Goal: Information Seeking & Learning: Learn about a topic

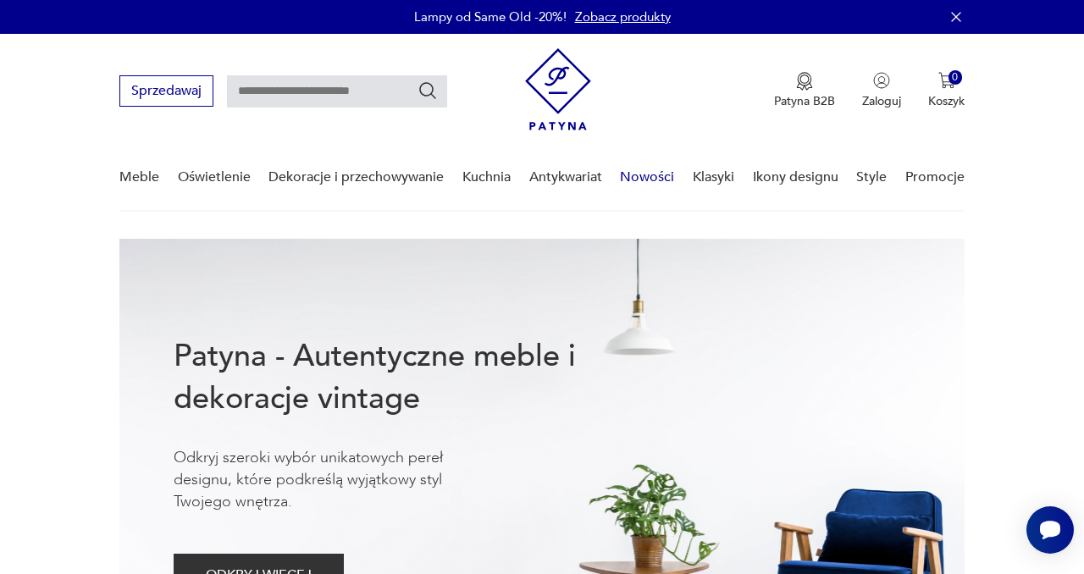
click at [660, 172] on link "Nowości" at bounding box center [647, 177] width 54 height 65
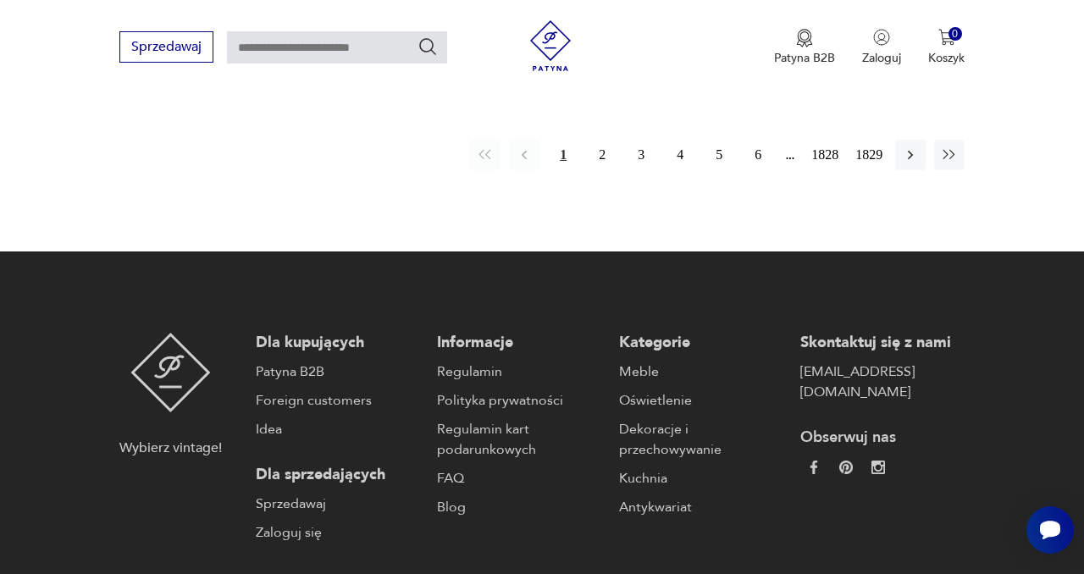
scroll to position [2286, 0]
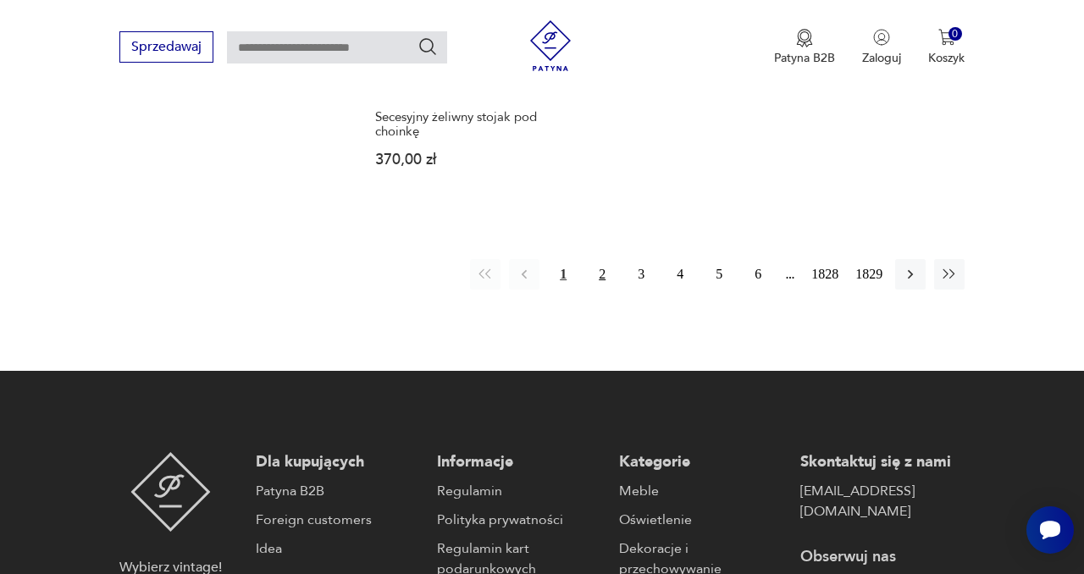
click at [598, 260] on button "2" at bounding box center [602, 274] width 30 height 30
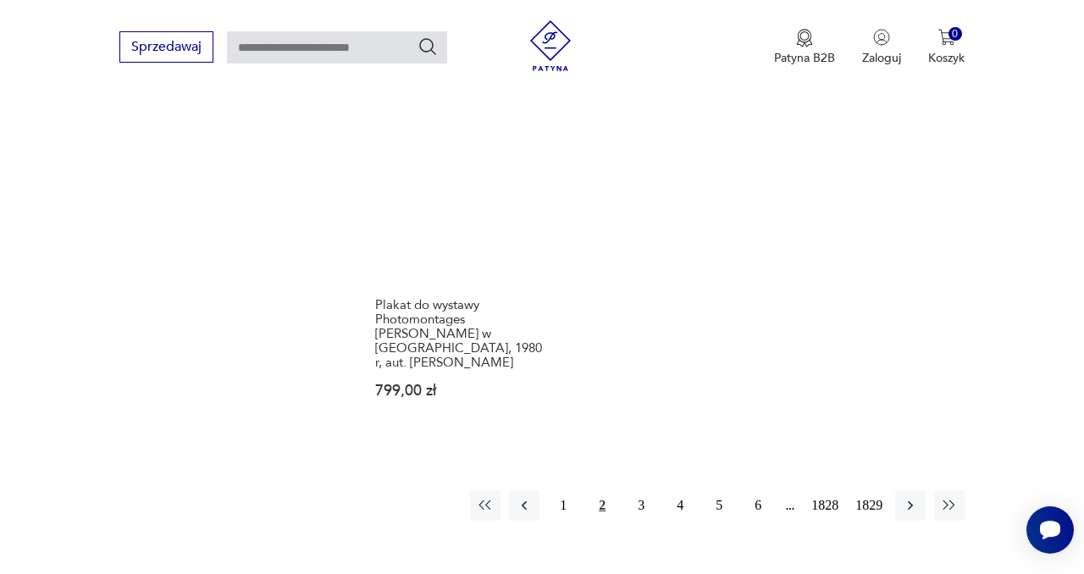
scroll to position [2099, 0]
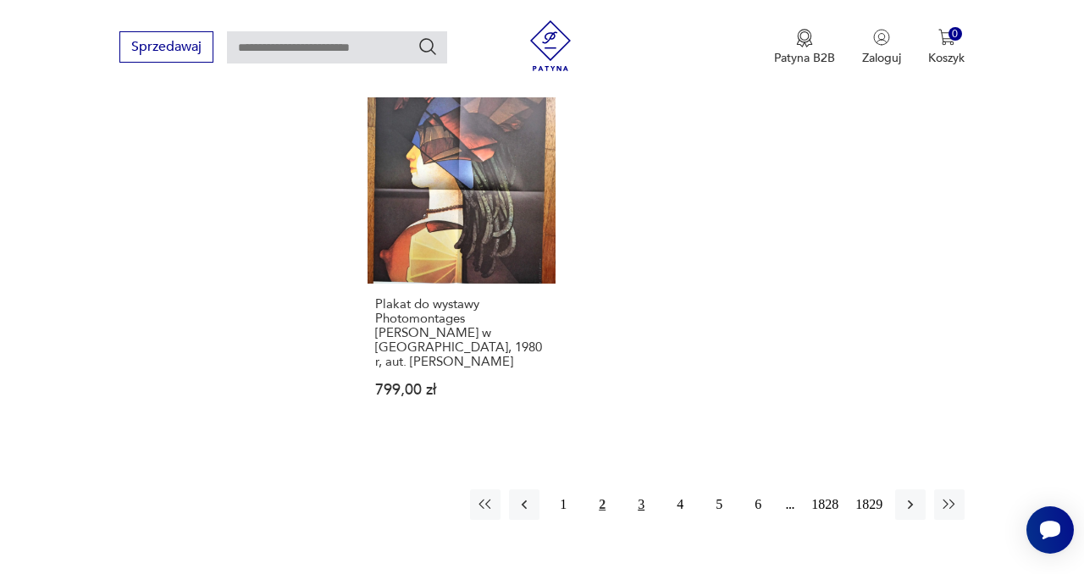
click at [638, 494] on button "3" at bounding box center [641, 504] width 30 height 30
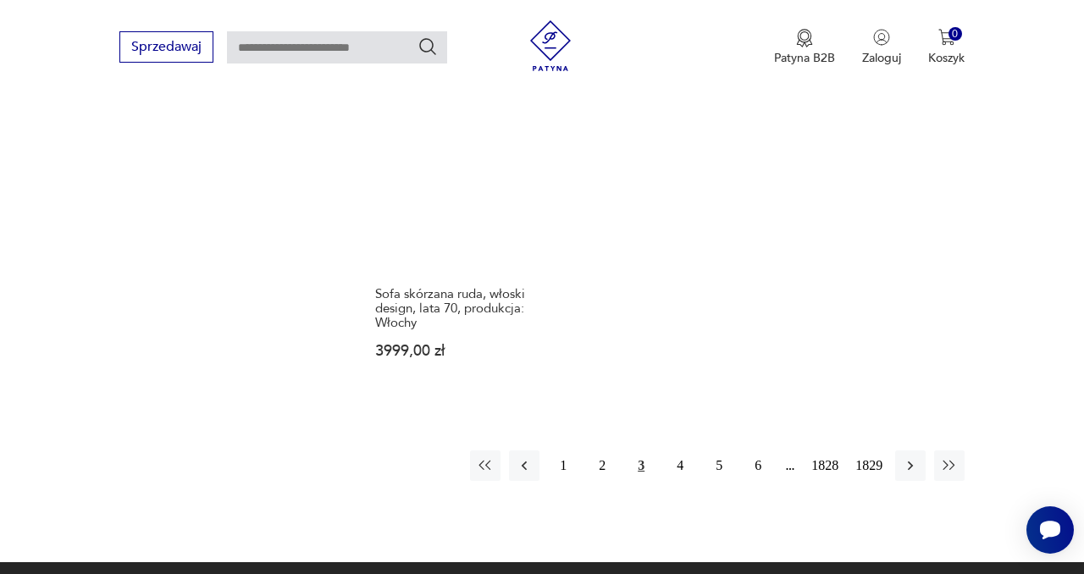
scroll to position [2107, 0]
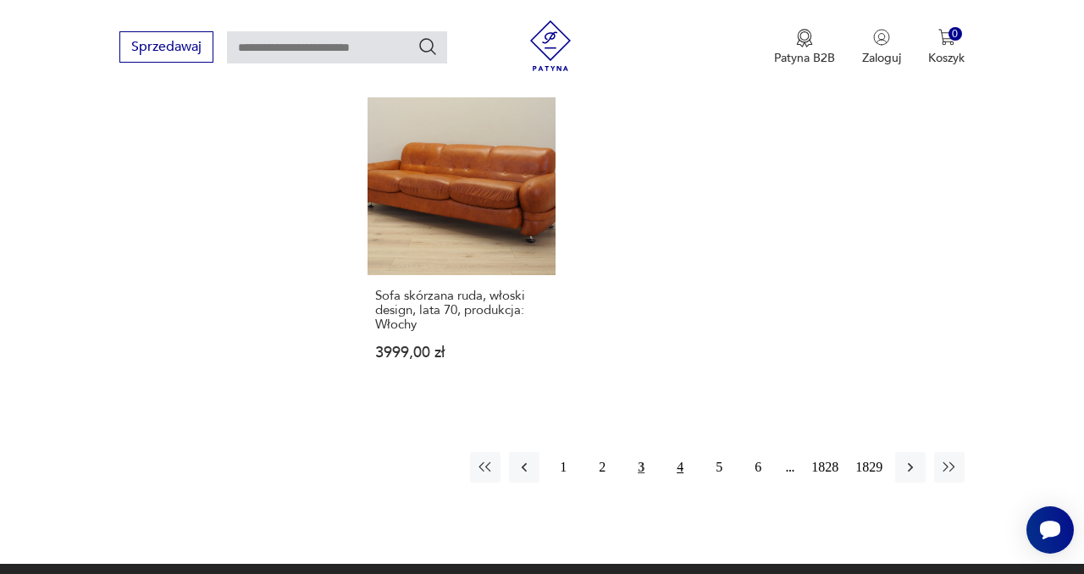
click at [676, 452] on button "4" at bounding box center [680, 467] width 30 height 30
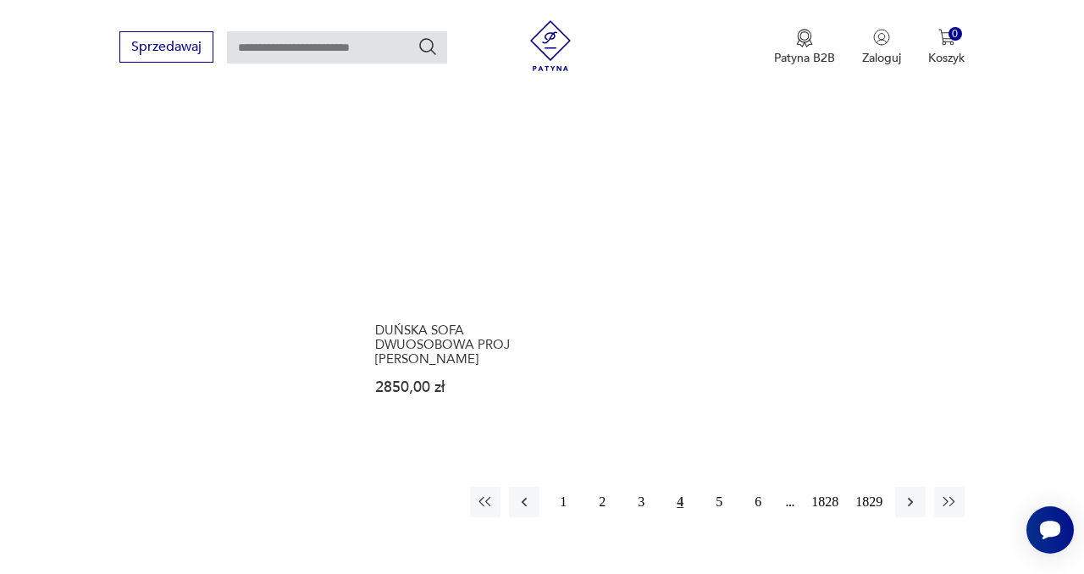
scroll to position [2152, 0]
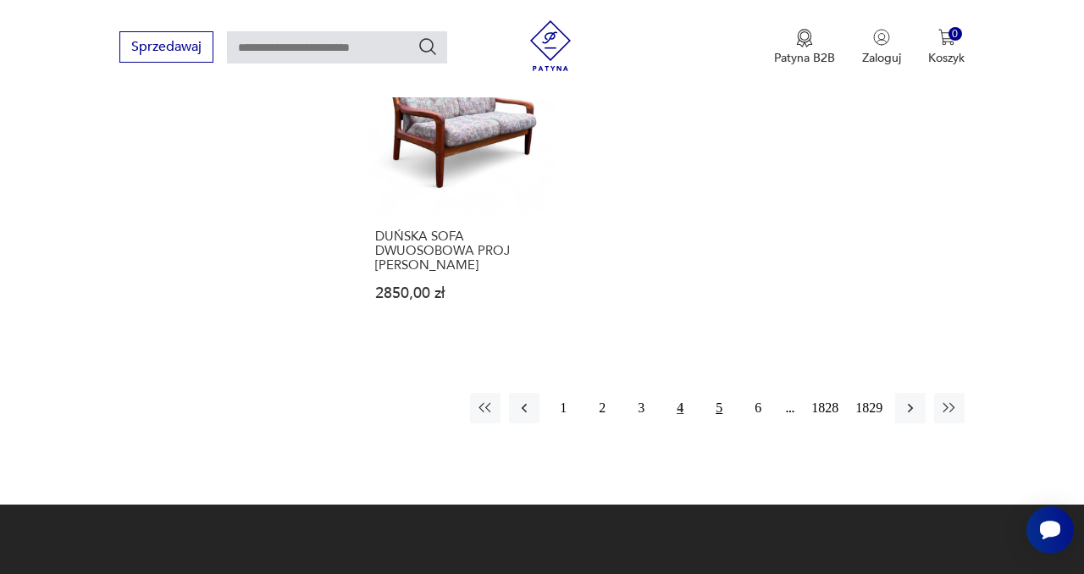
click at [711, 411] on button "5" at bounding box center [718, 408] width 30 height 30
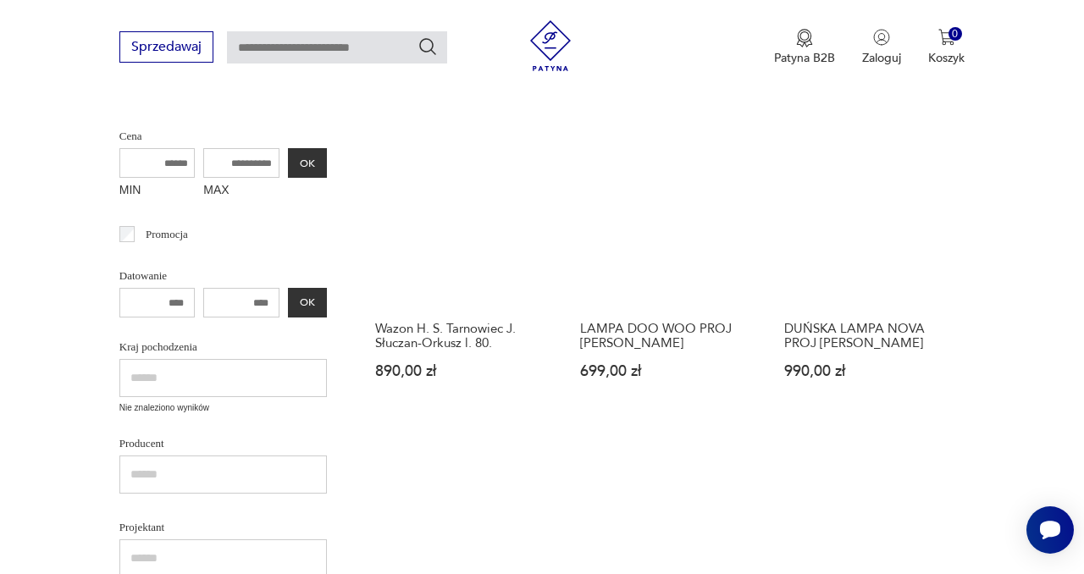
scroll to position [410, 0]
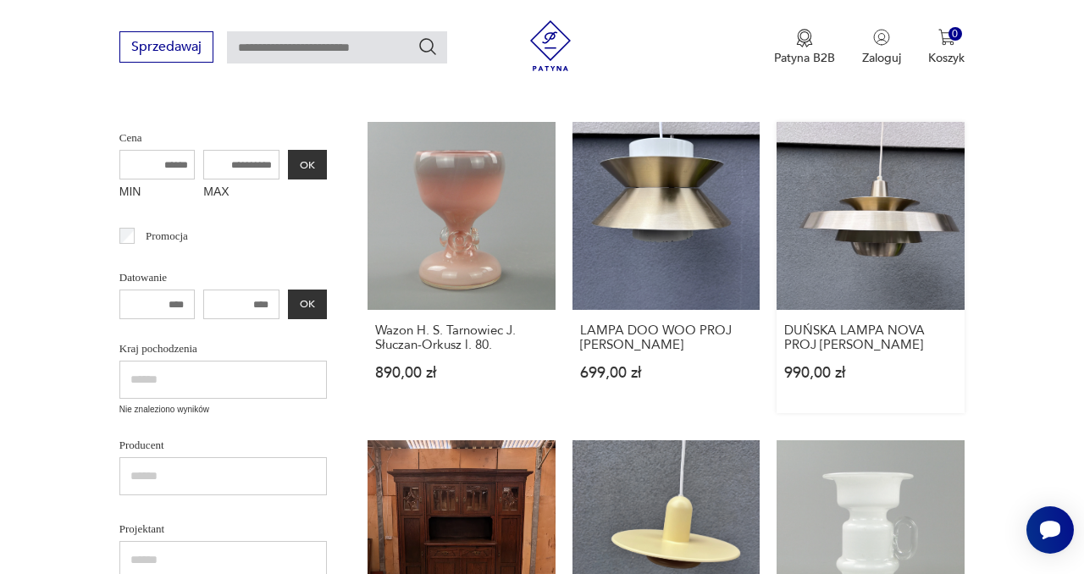
click at [897, 194] on link "DUŃSKA LAMPA NOVA PROJ [PERSON_NAME] 990,00 zł" at bounding box center [870, 267] width 188 height 291
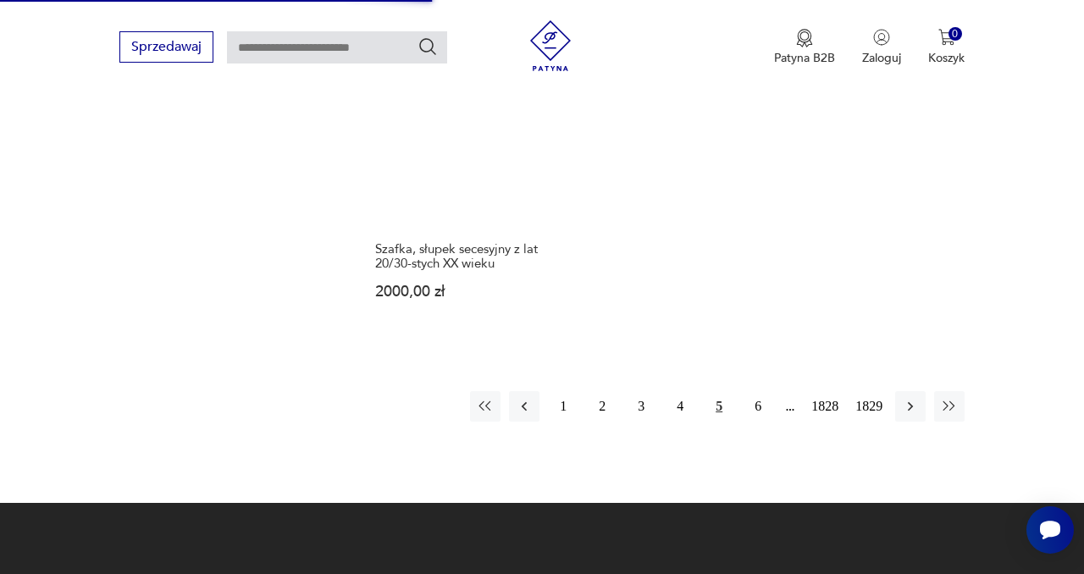
scroll to position [2147, 0]
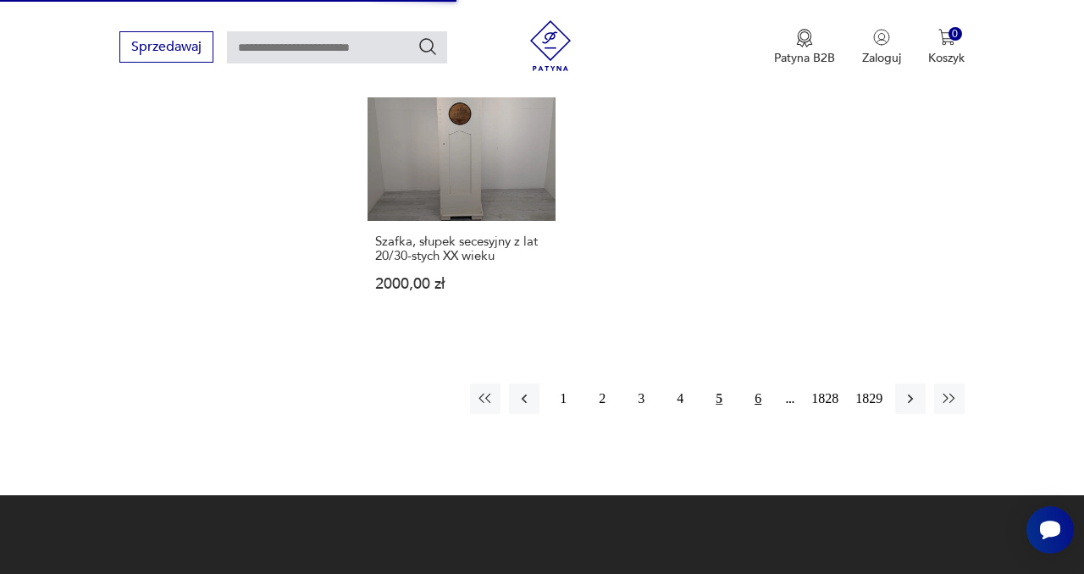
click at [753, 397] on button "6" at bounding box center [757, 398] width 30 height 30
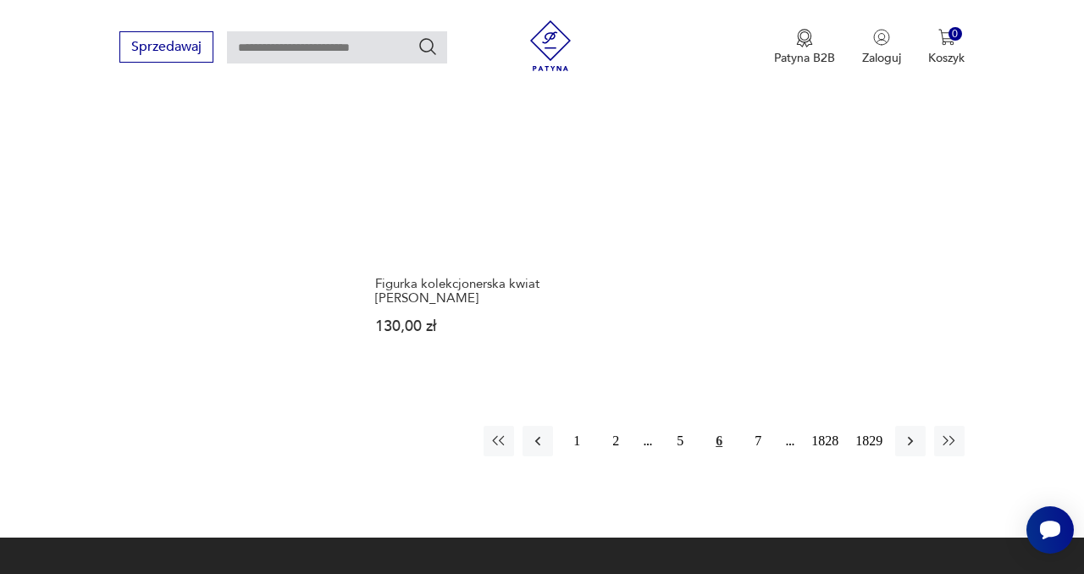
scroll to position [2092, 0]
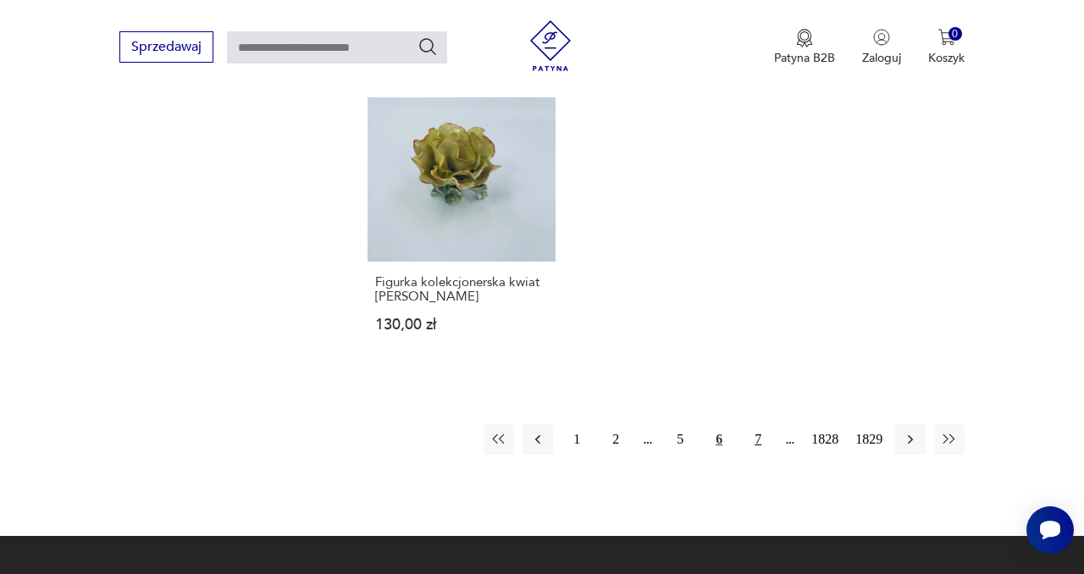
click at [747, 424] on button "7" at bounding box center [757, 439] width 30 height 30
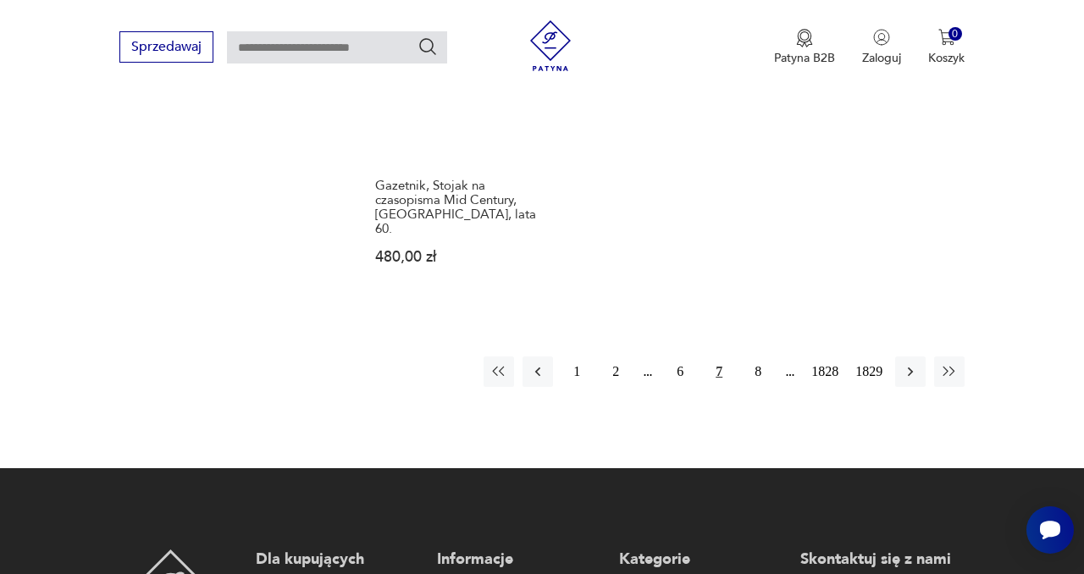
scroll to position [2210, 0]
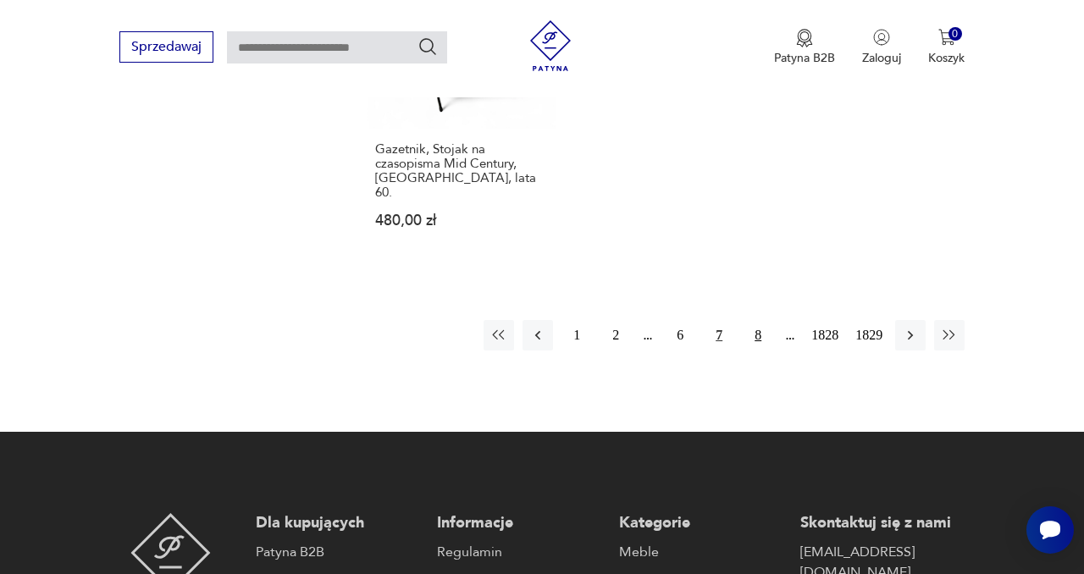
click at [757, 320] on button "8" at bounding box center [757, 335] width 30 height 30
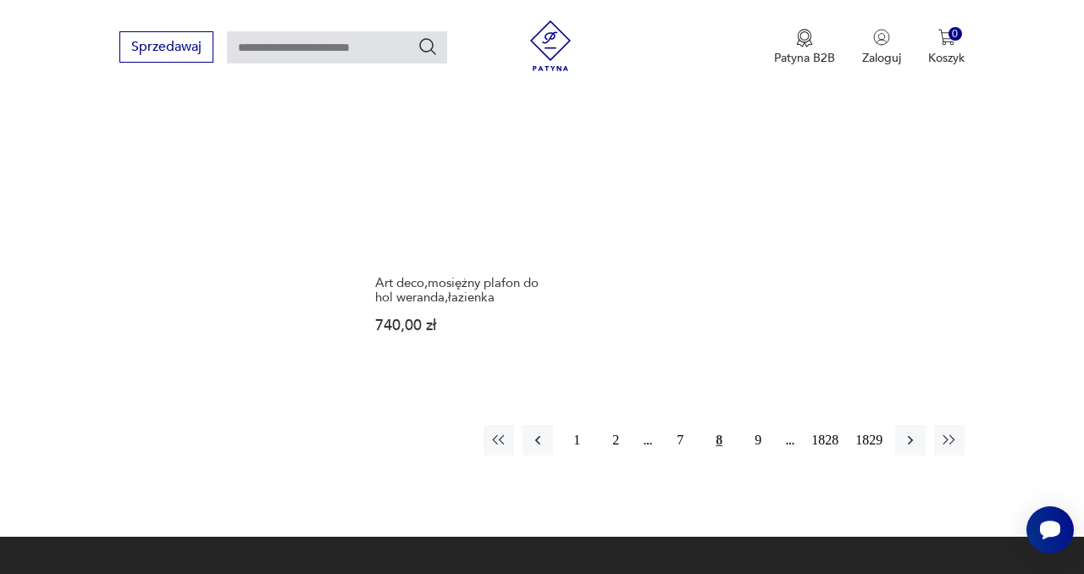
scroll to position [2184, 0]
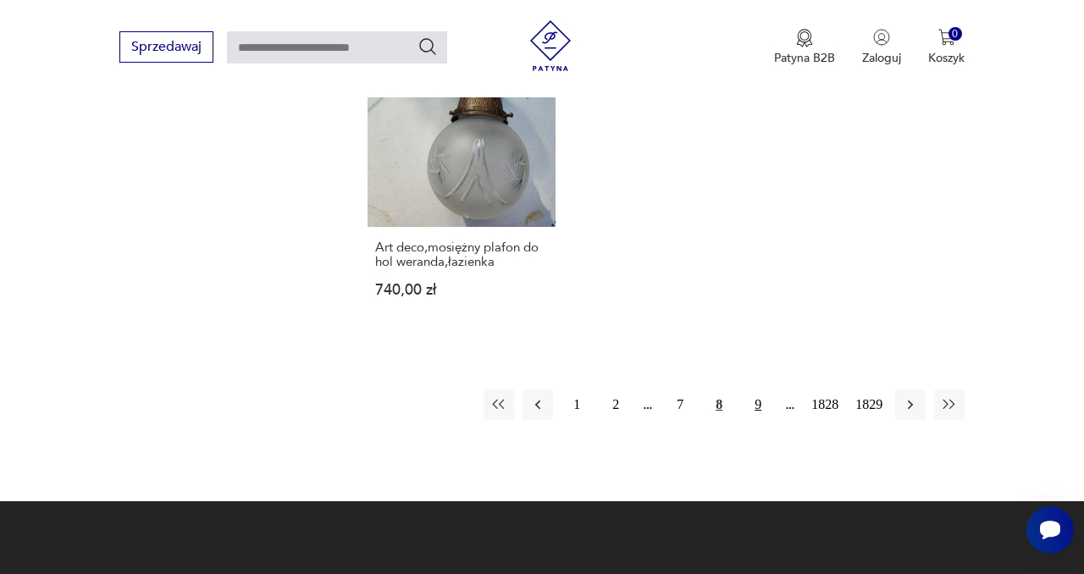
click at [751, 389] on button "9" at bounding box center [757, 404] width 30 height 30
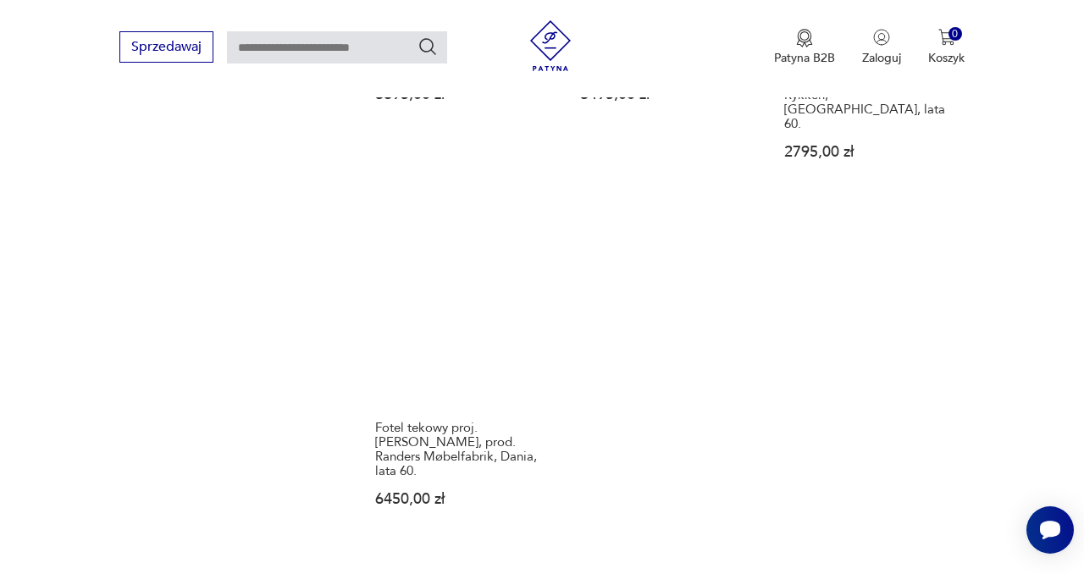
scroll to position [2098, 0]
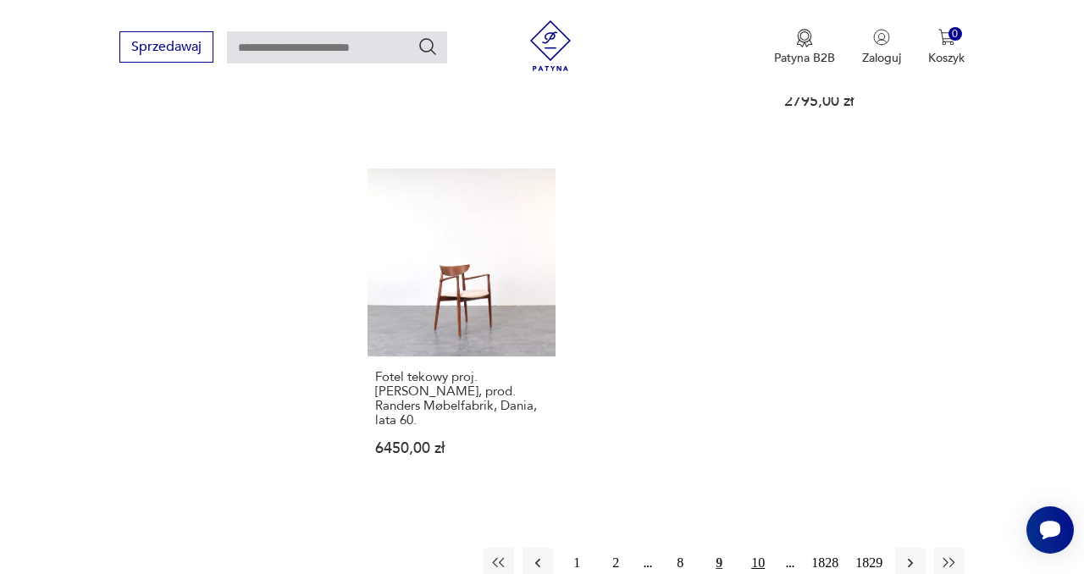
click at [753, 548] on button "10" at bounding box center [757, 563] width 30 height 30
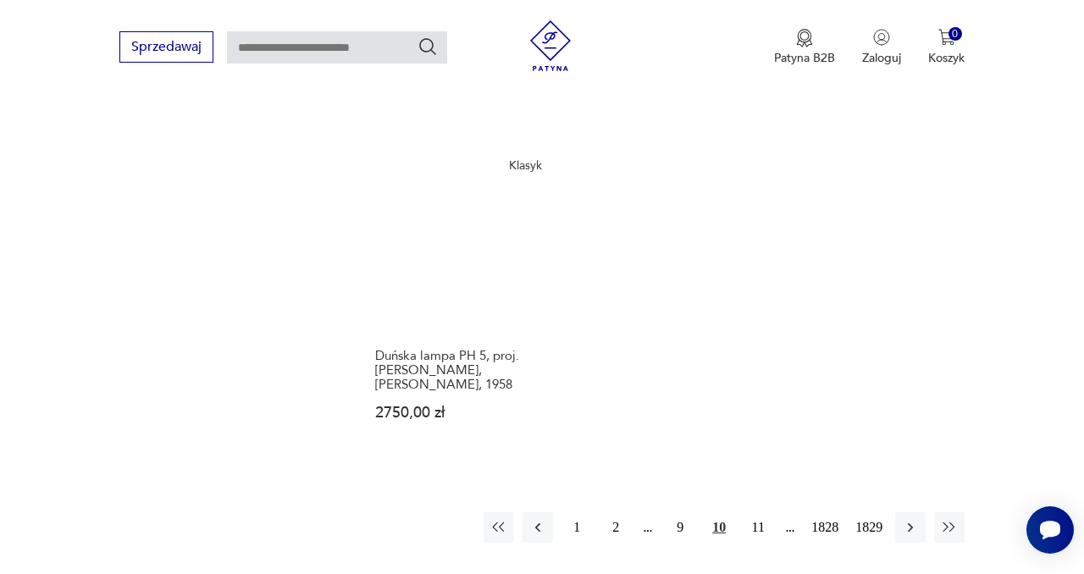
scroll to position [2197, 0]
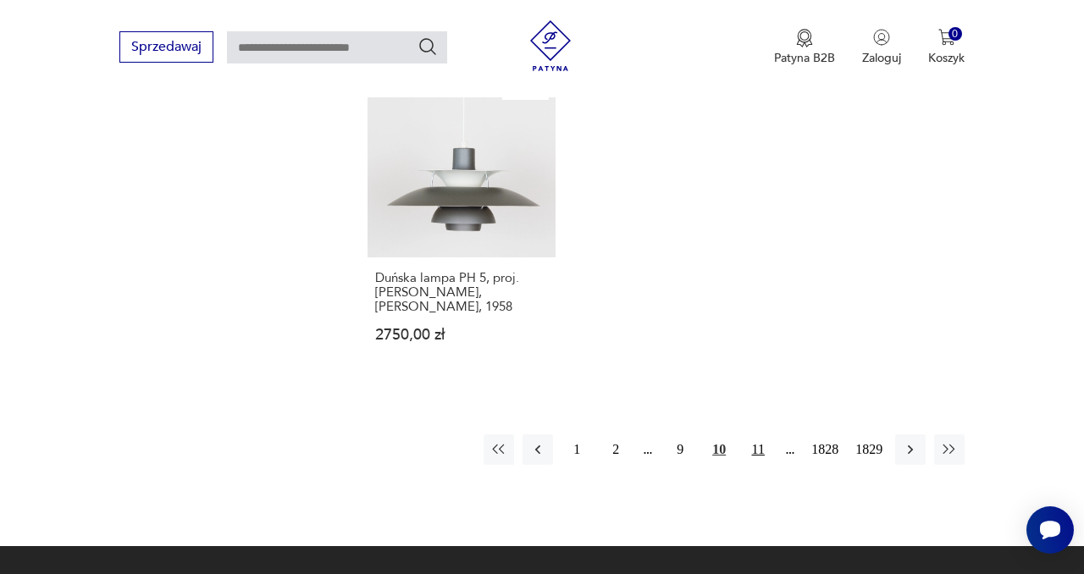
click at [753, 434] on button "11" at bounding box center [757, 449] width 30 height 30
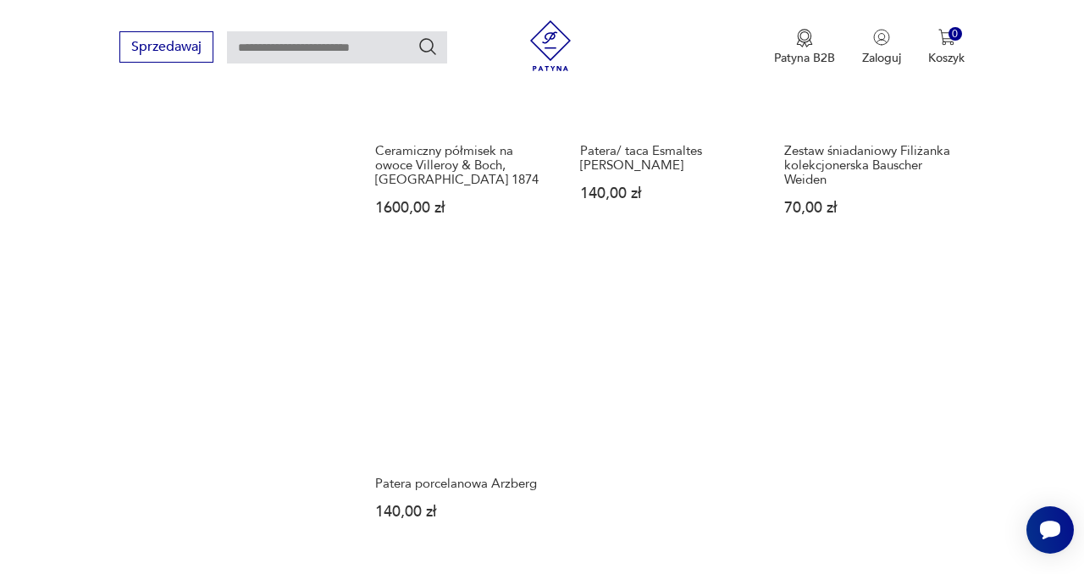
scroll to position [2127, 0]
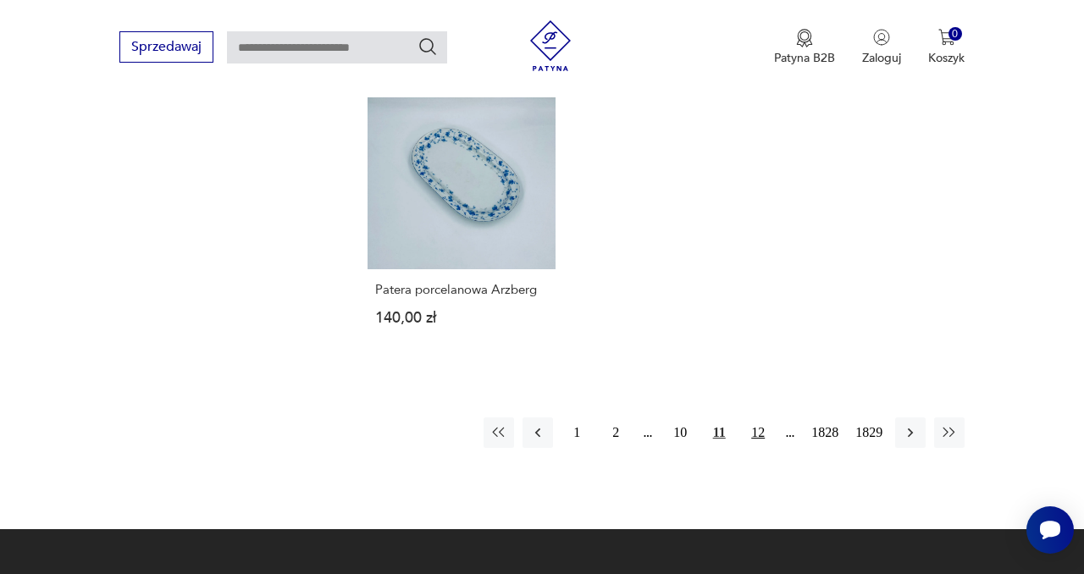
click at [755, 424] on button "12" at bounding box center [757, 432] width 30 height 30
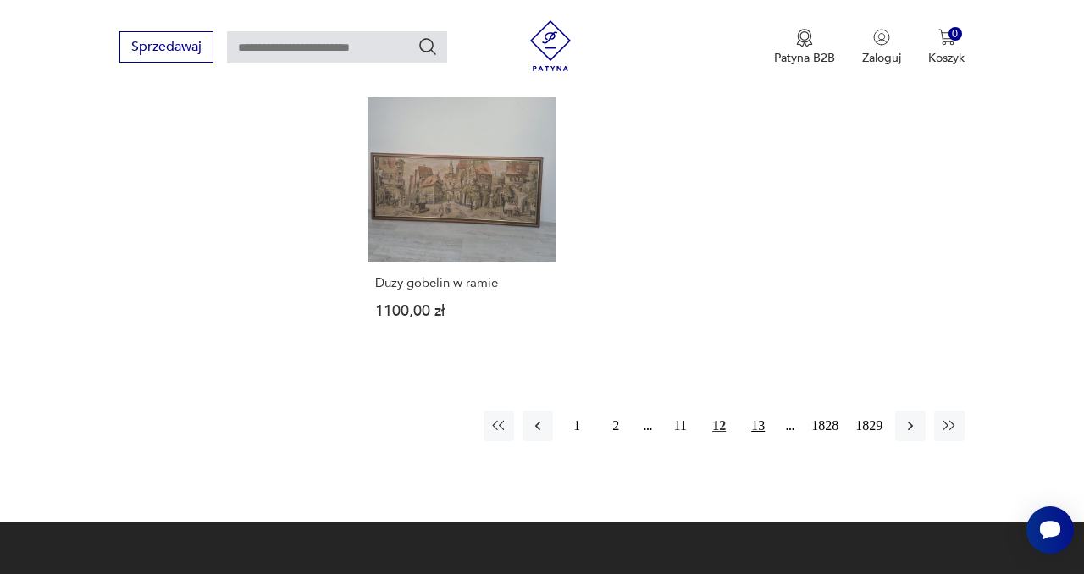
click at [754, 413] on button "13" at bounding box center [757, 426] width 30 height 30
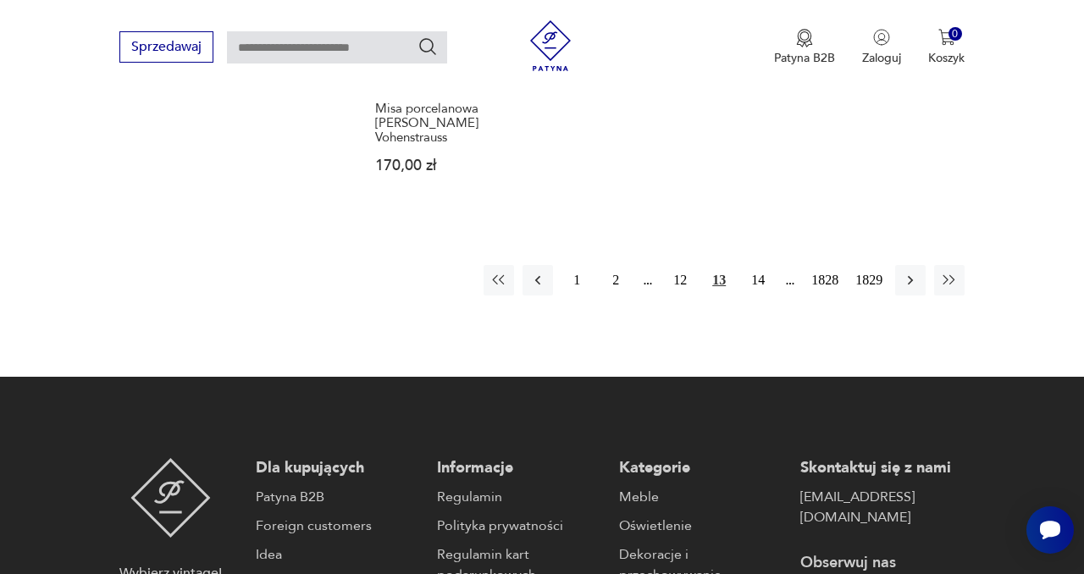
scroll to position [2300, 0]
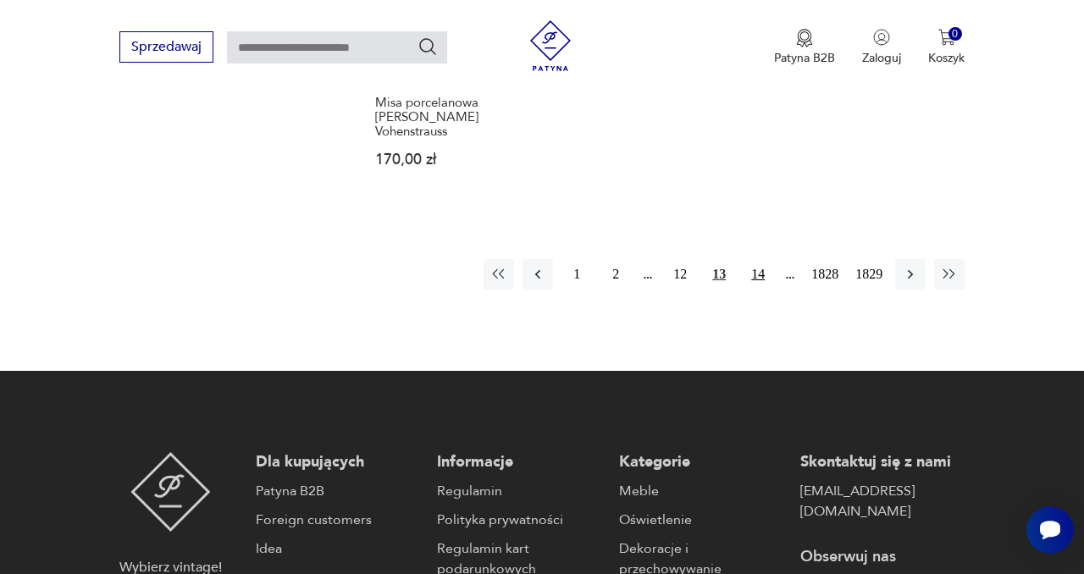
click at [752, 259] on button "14" at bounding box center [757, 274] width 30 height 30
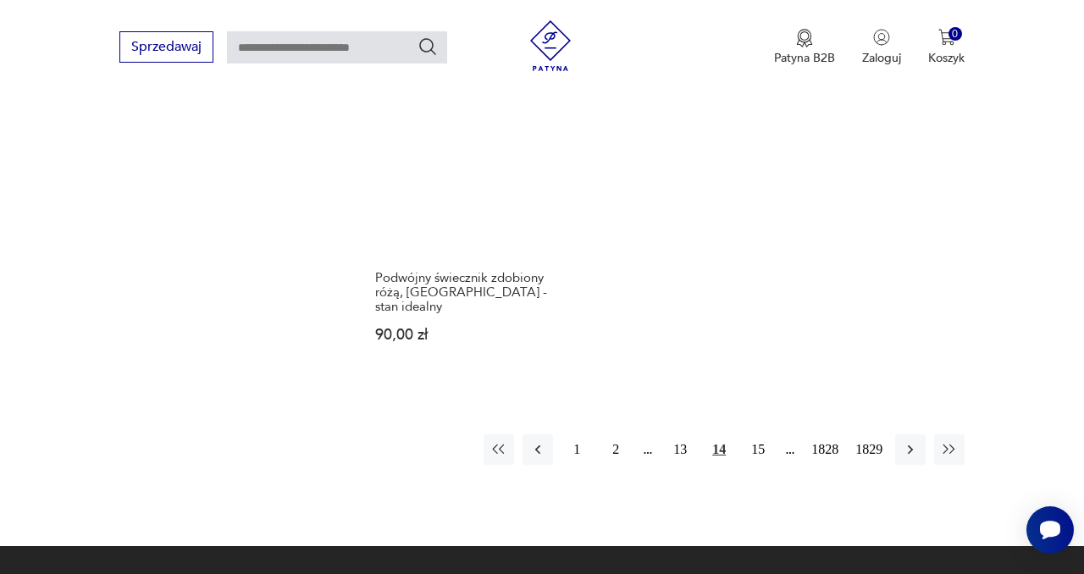
scroll to position [2251, 0]
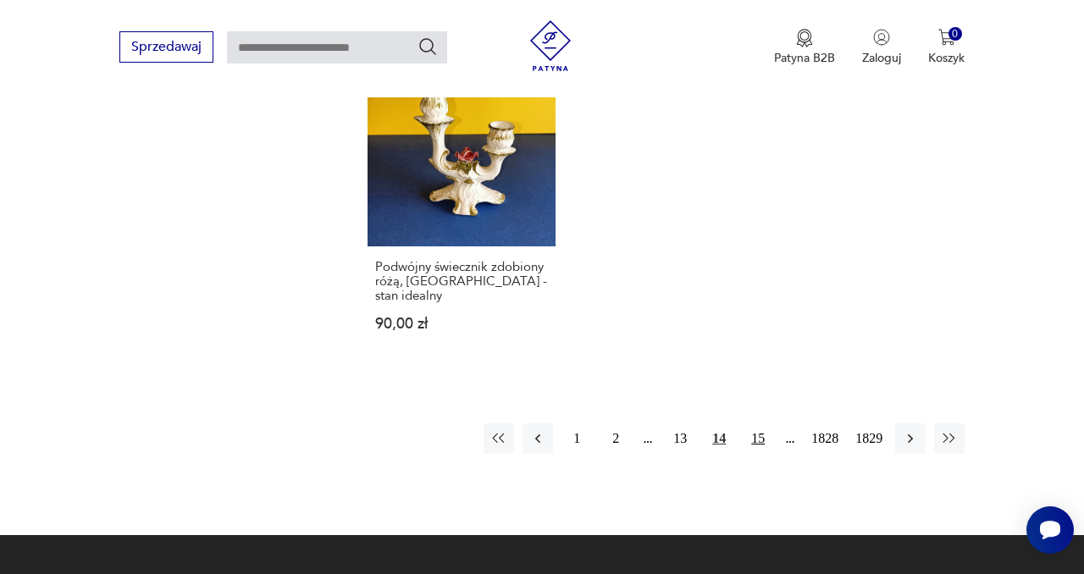
click at [757, 423] on button "15" at bounding box center [757, 438] width 30 height 30
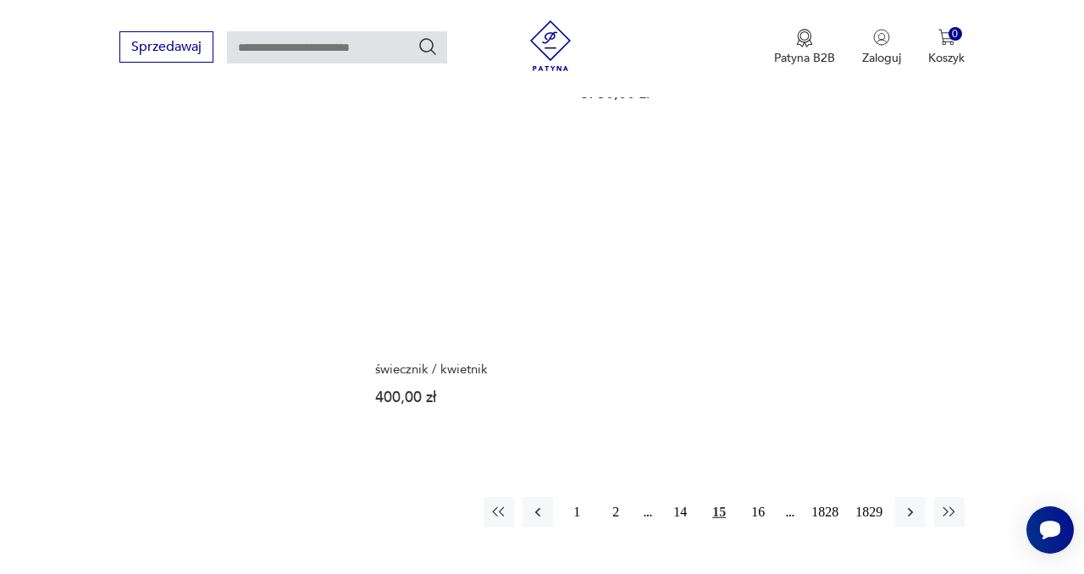
scroll to position [2096, 0]
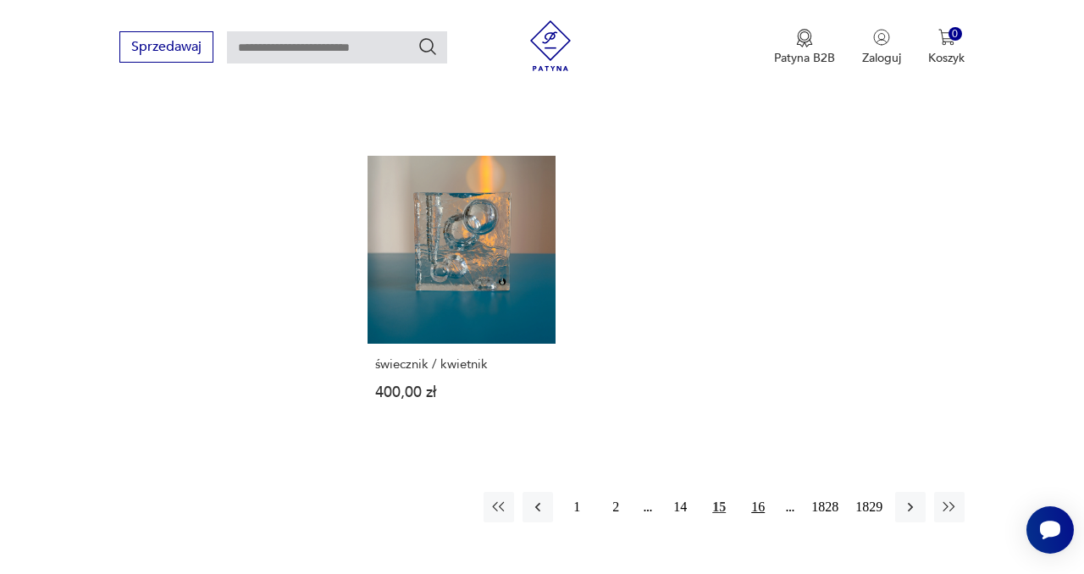
click at [756, 492] on button "16" at bounding box center [757, 507] width 30 height 30
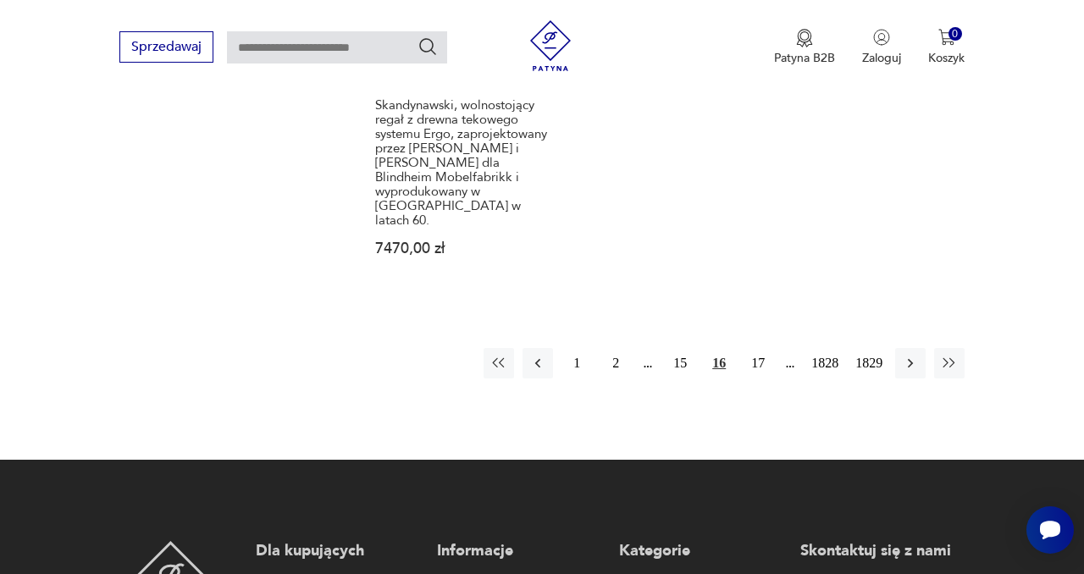
scroll to position [2430, 0]
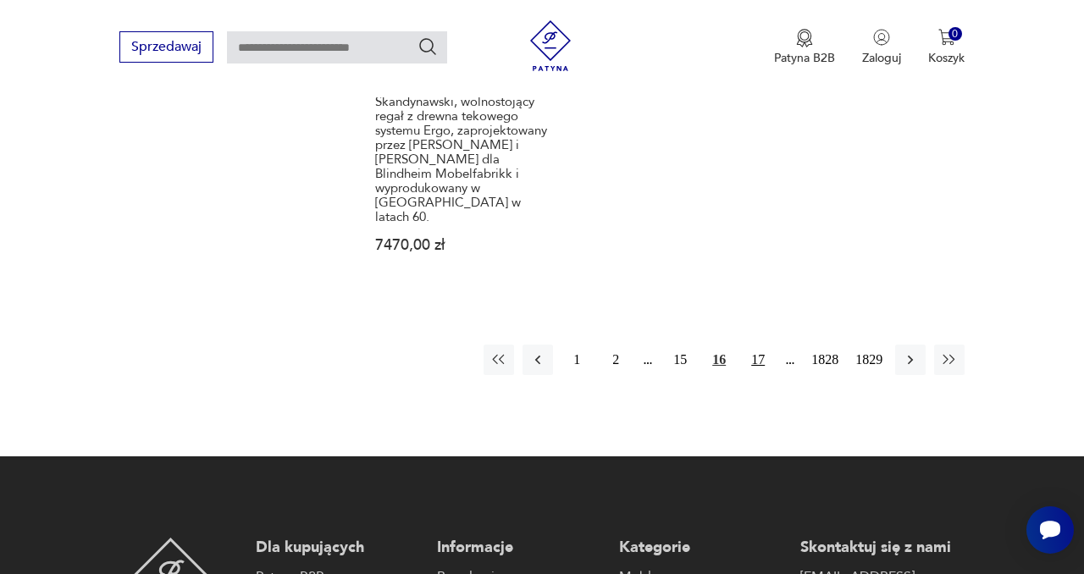
click at [756, 345] on button "17" at bounding box center [757, 360] width 30 height 30
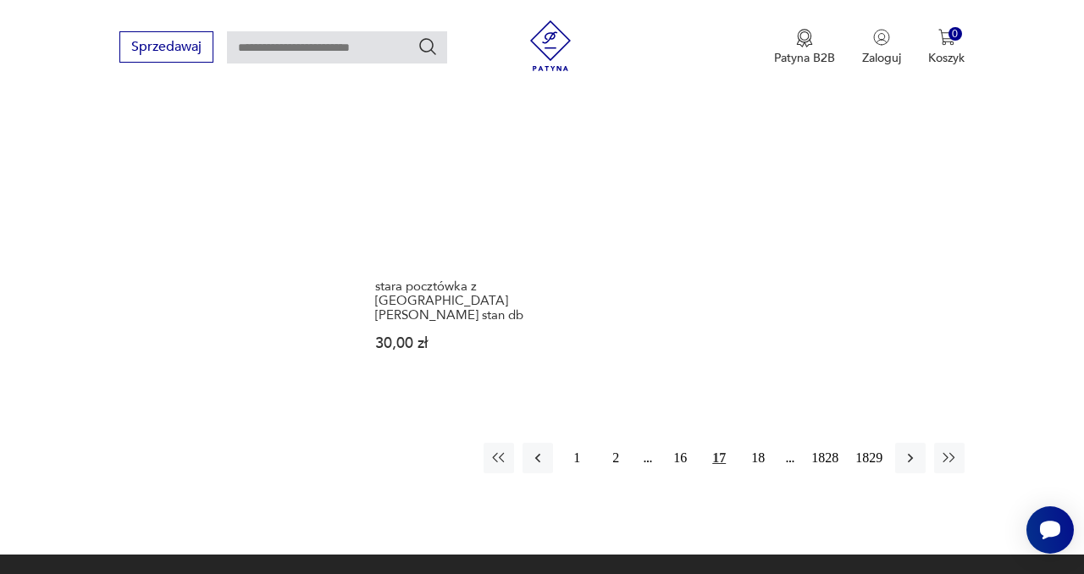
scroll to position [2104, 0]
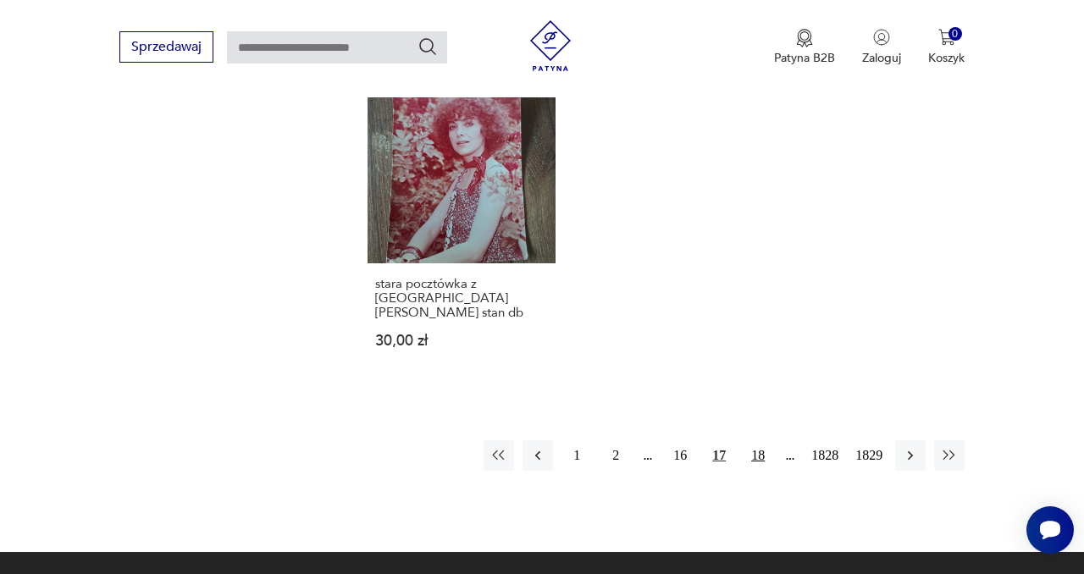
click at [752, 440] on button "18" at bounding box center [757, 455] width 30 height 30
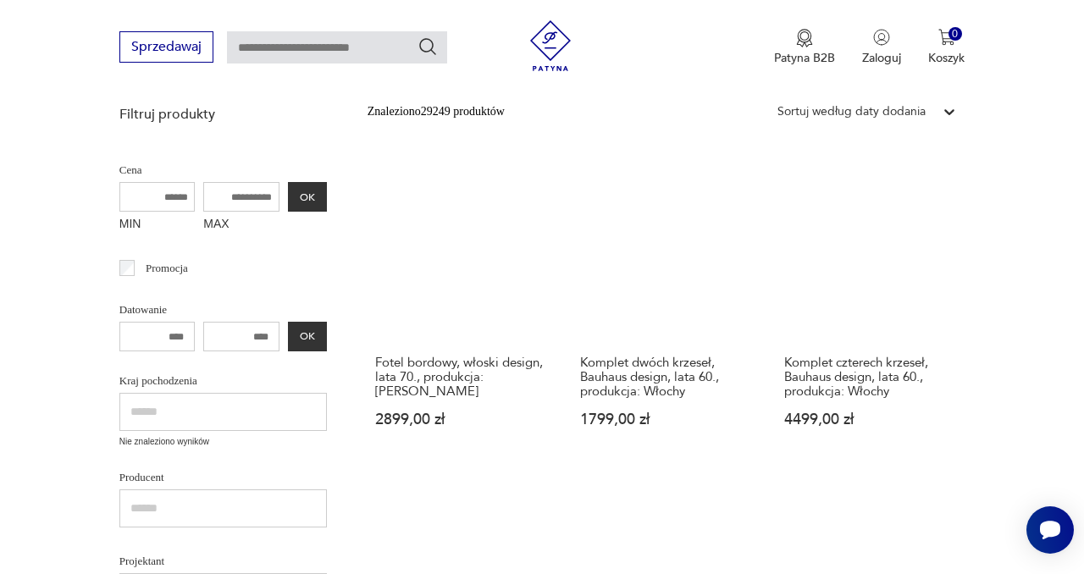
scroll to position [372, 0]
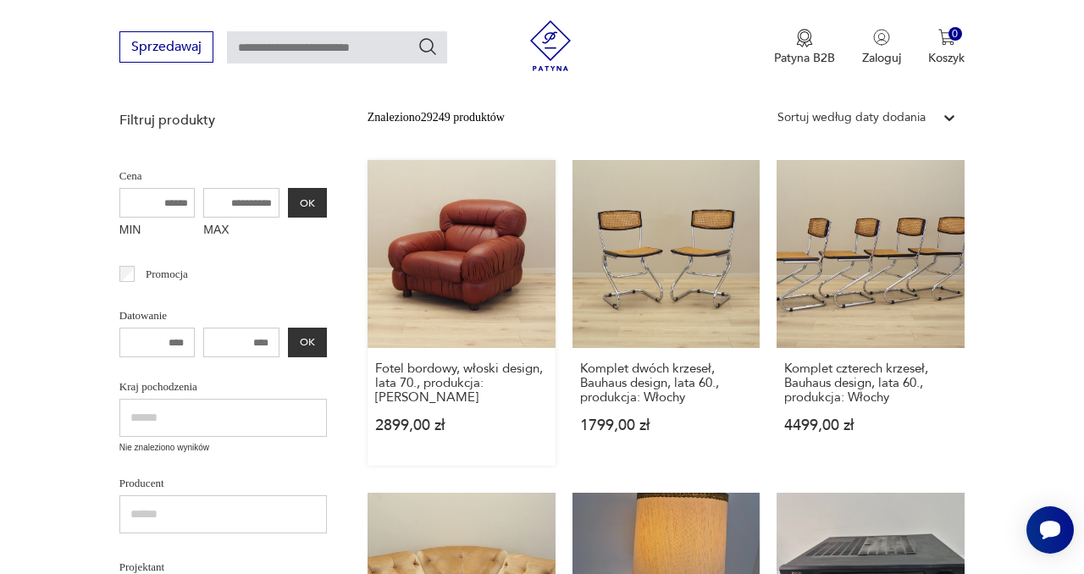
click at [448, 265] on link "Fotel bordowy, włoski design, lata 70., produkcja: Włochy 2899,00 zł" at bounding box center [461, 313] width 188 height 306
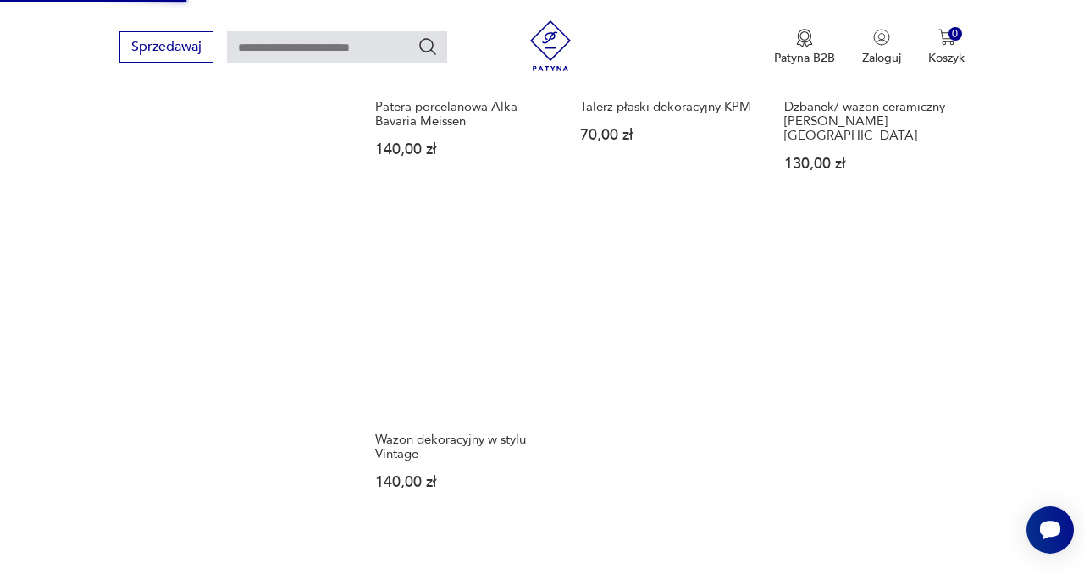
scroll to position [1996, 0]
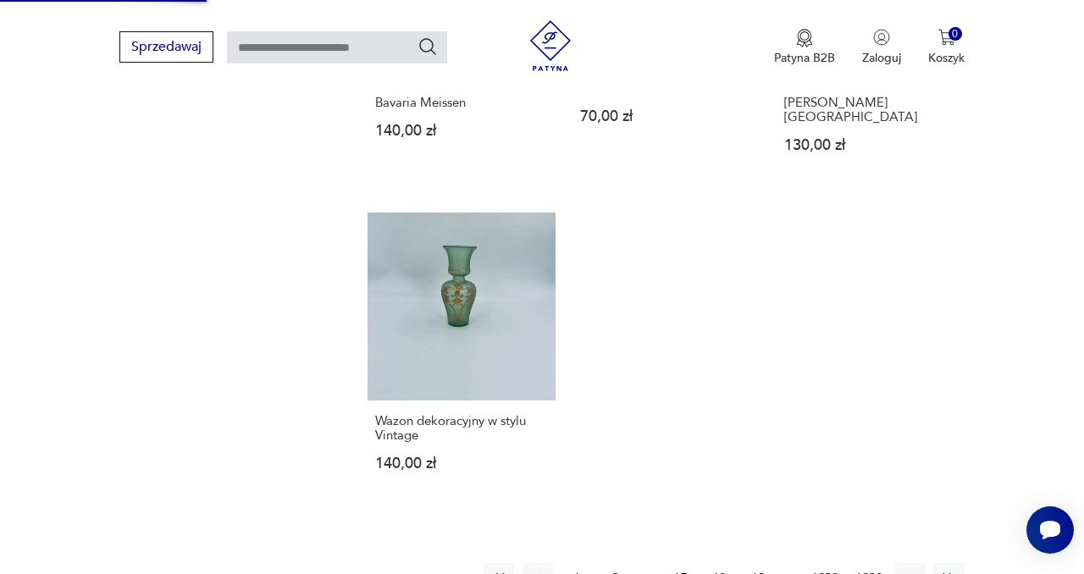
click at [755, 563] on button "19" at bounding box center [757, 578] width 30 height 30
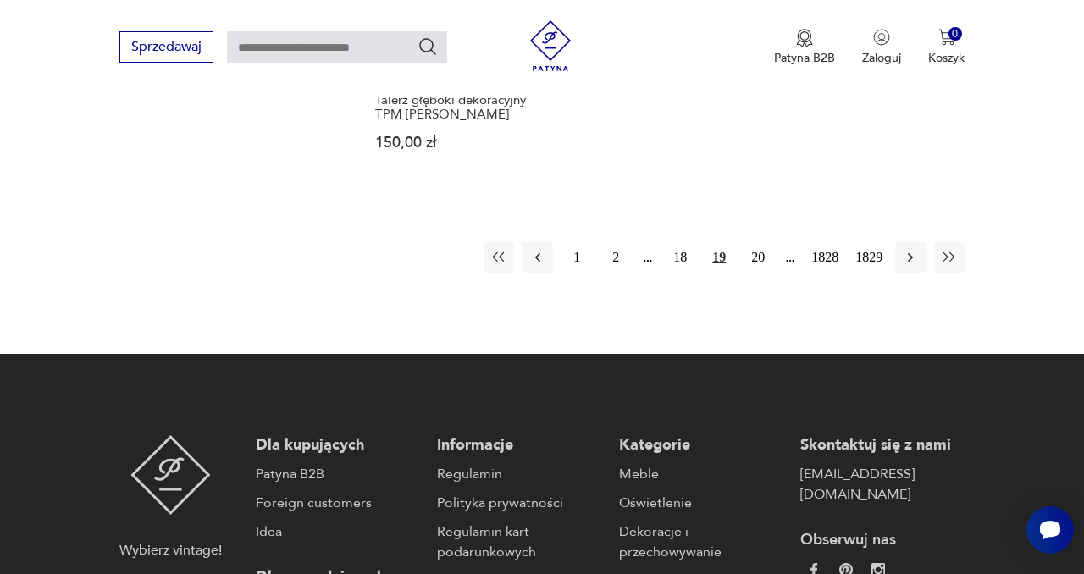
scroll to position [2405, 0]
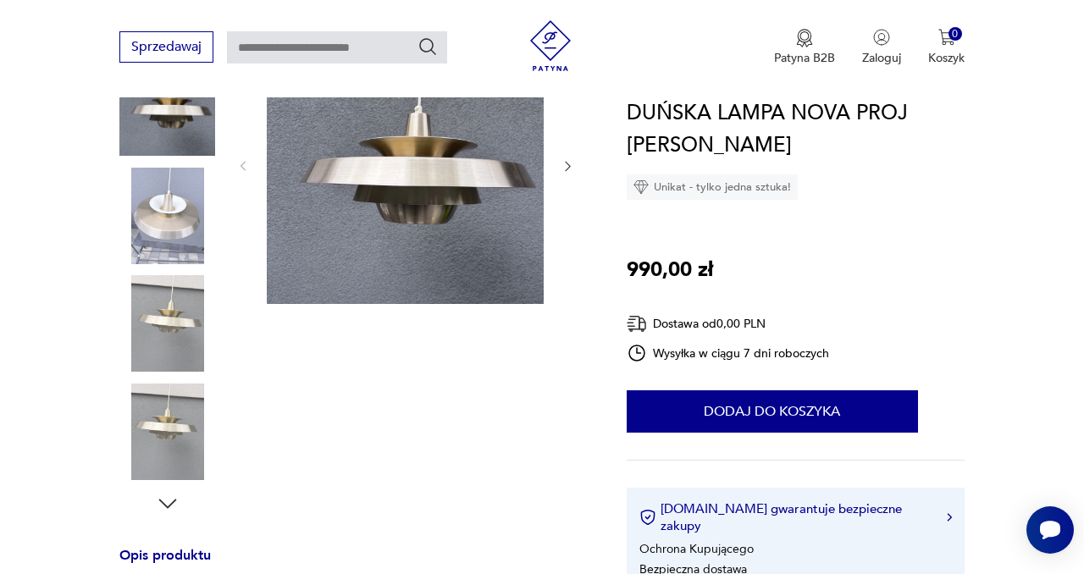
scroll to position [130, 0]
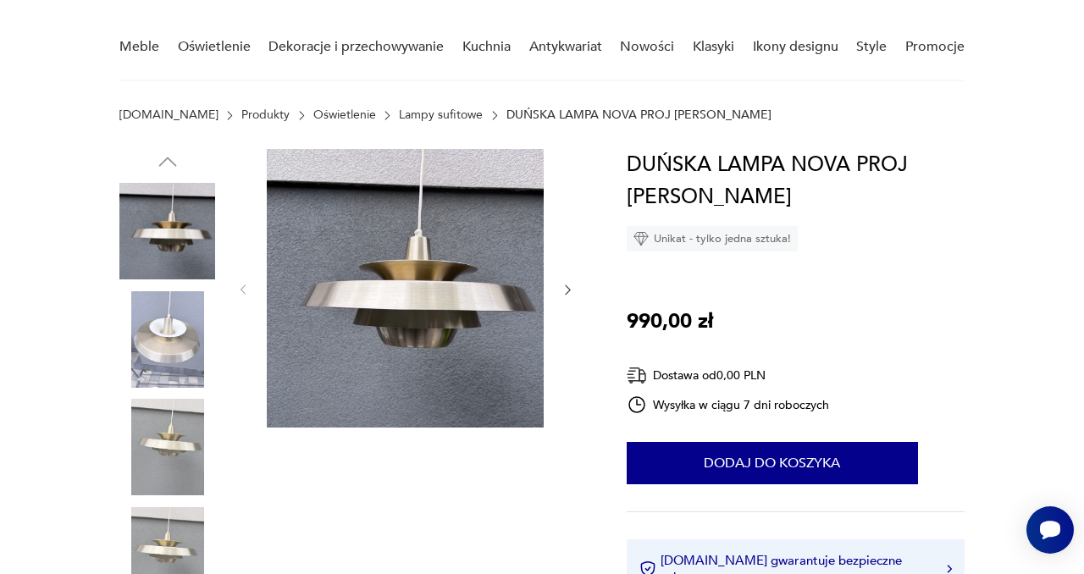
click at [565, 293] on icon "button" at bounding box center [567, 289] width 5 height 9
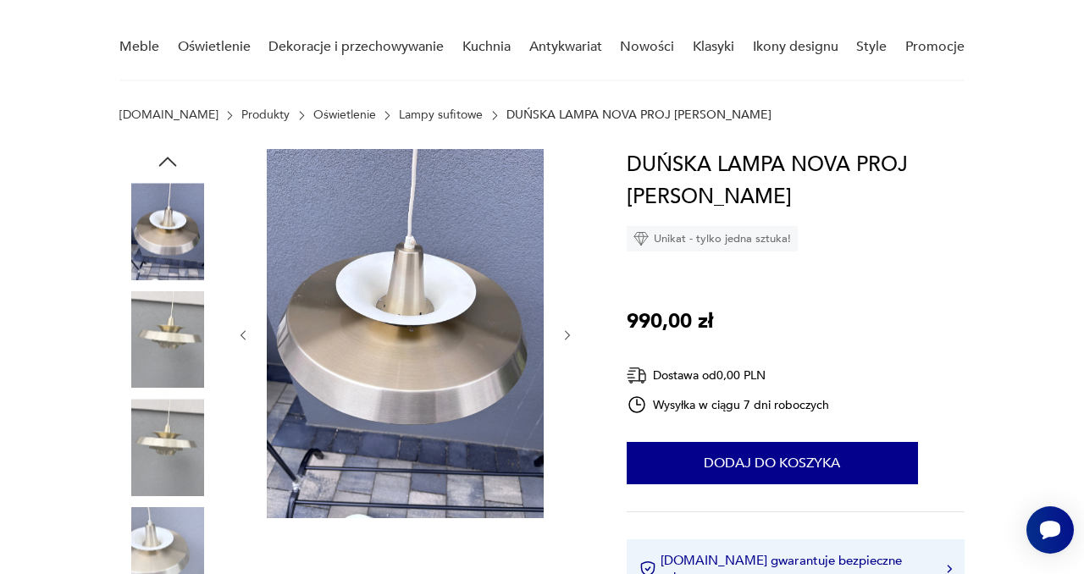
click at [565, 330] on icon "button" at bounding box center [567, 335] width 14 height 14
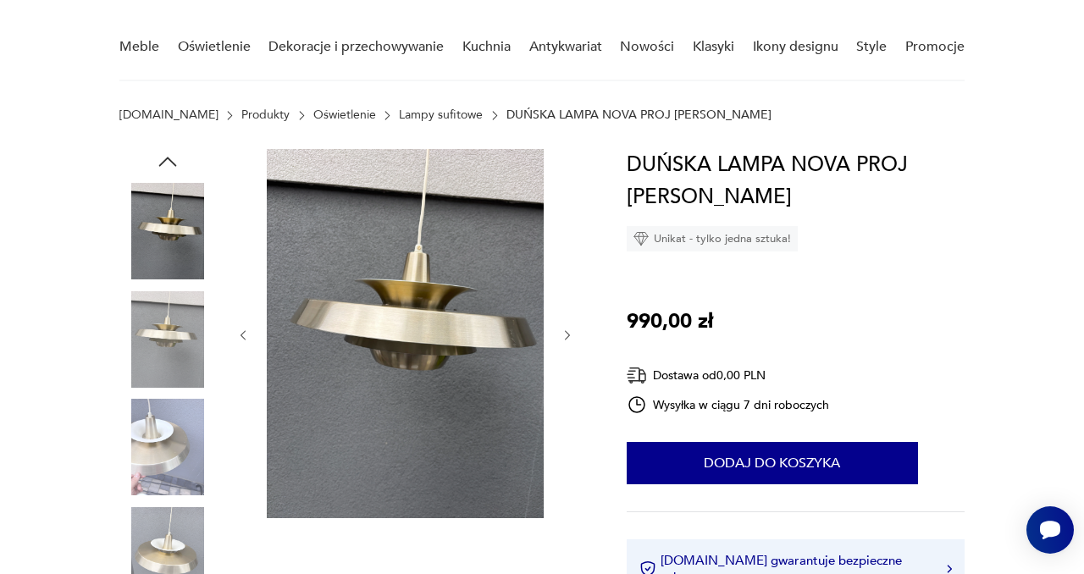
click at [565, 330] on icon "button" at bounding box center [567, 335] width 14 height 14
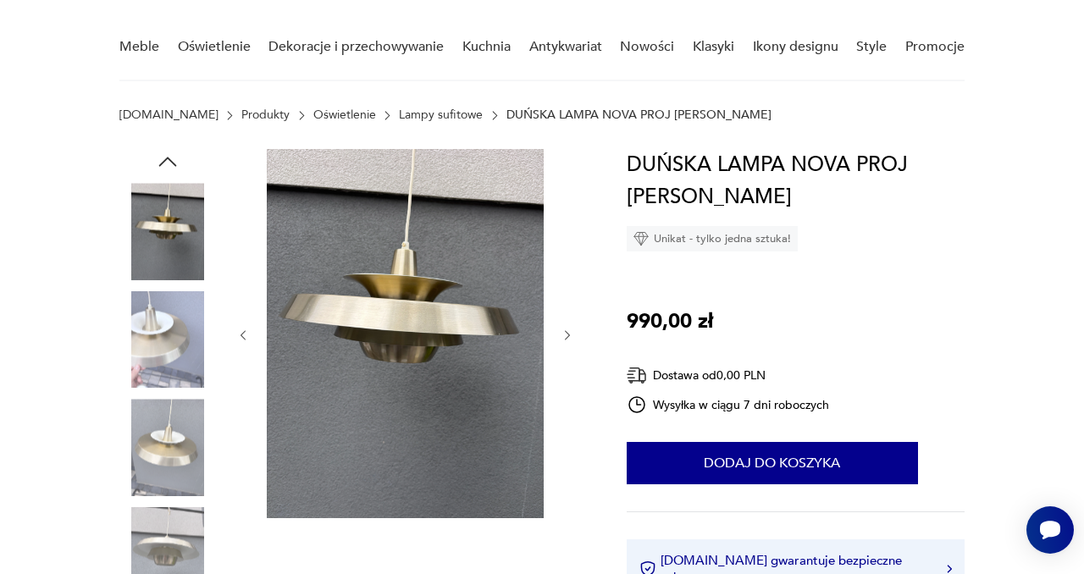
click at [565, 330] on icon "button" at bounding box center [567, 335] width 14 height 14
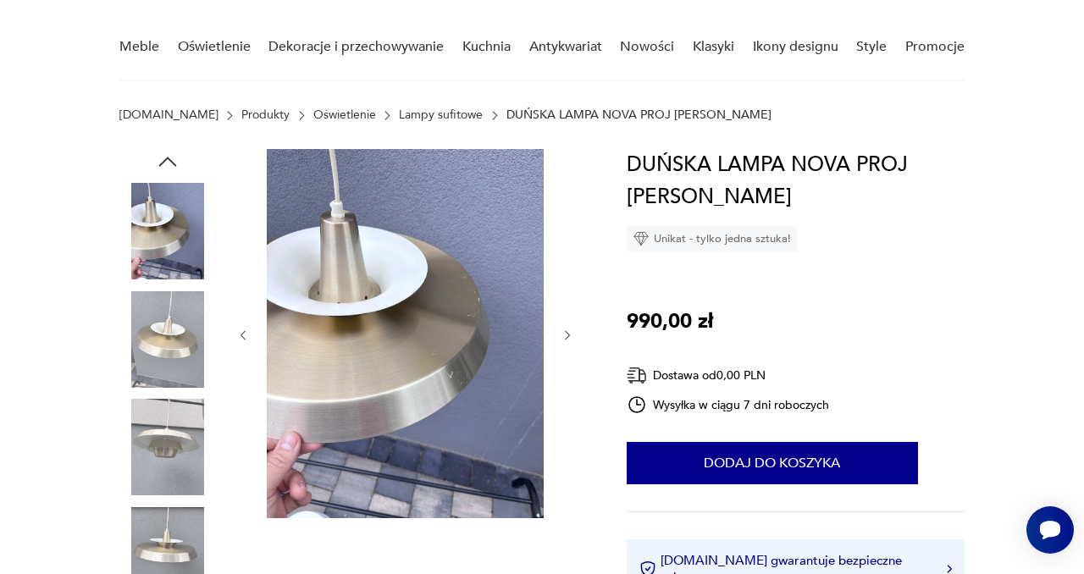
click at [565, 330] on icon "button" at bounding box center [567, 335] width 14 height 14
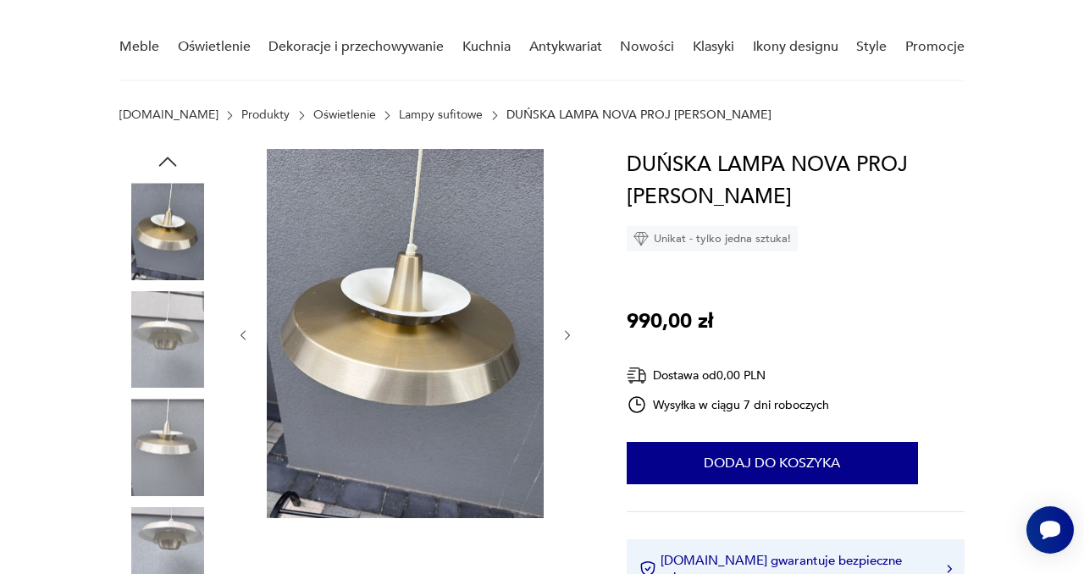
click at [565, 330] on icon "button" at bounding box center [567, 335] width 14 height 14
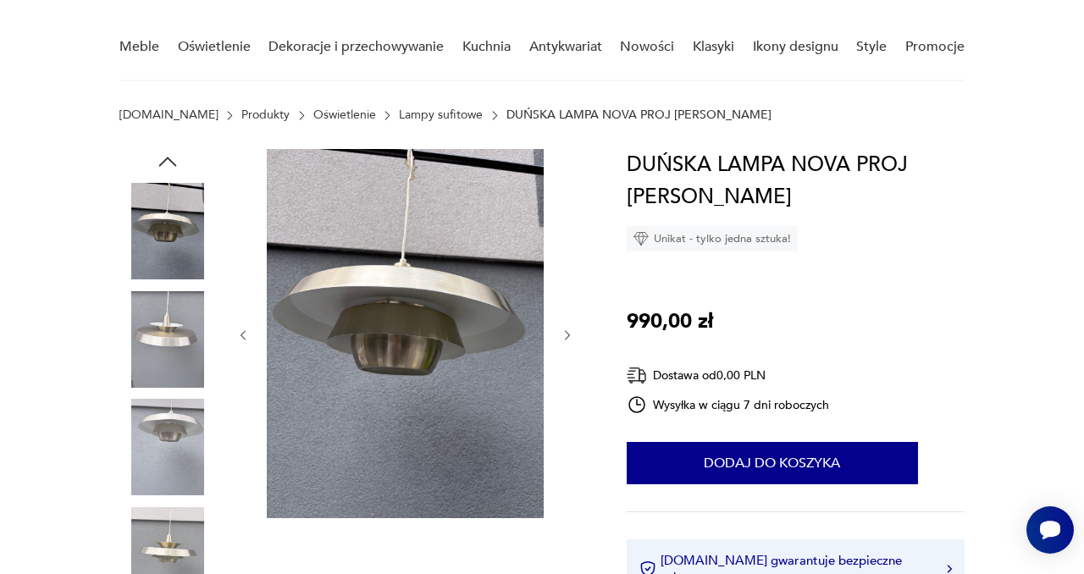
click at [565, 330] on icon "button" at bounding box center [567, 335] width 14 height 14
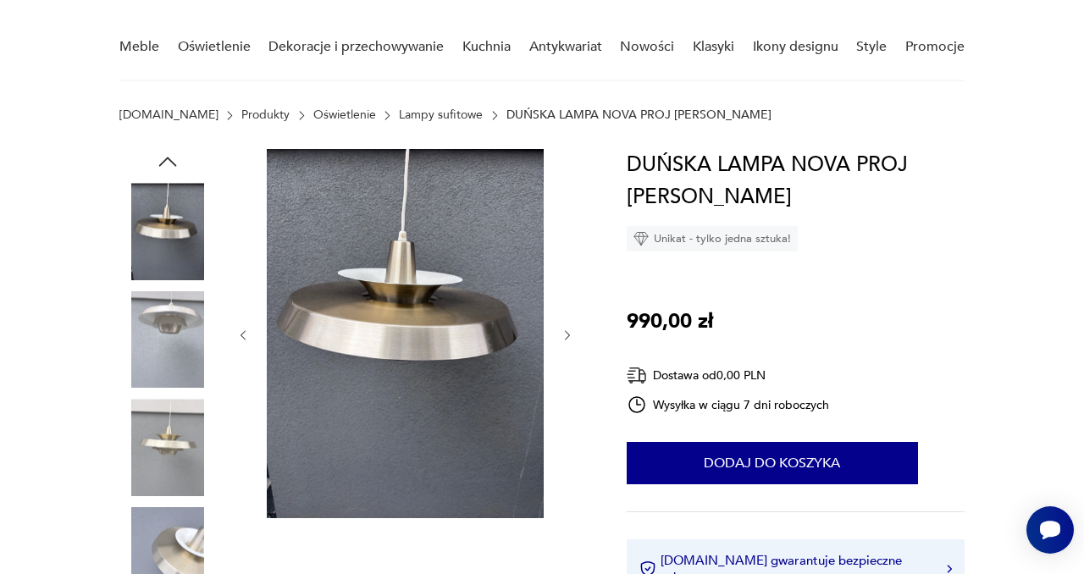
click at [565, 330] on icon "button" at bounding box center [567, 335] width 14 height 14
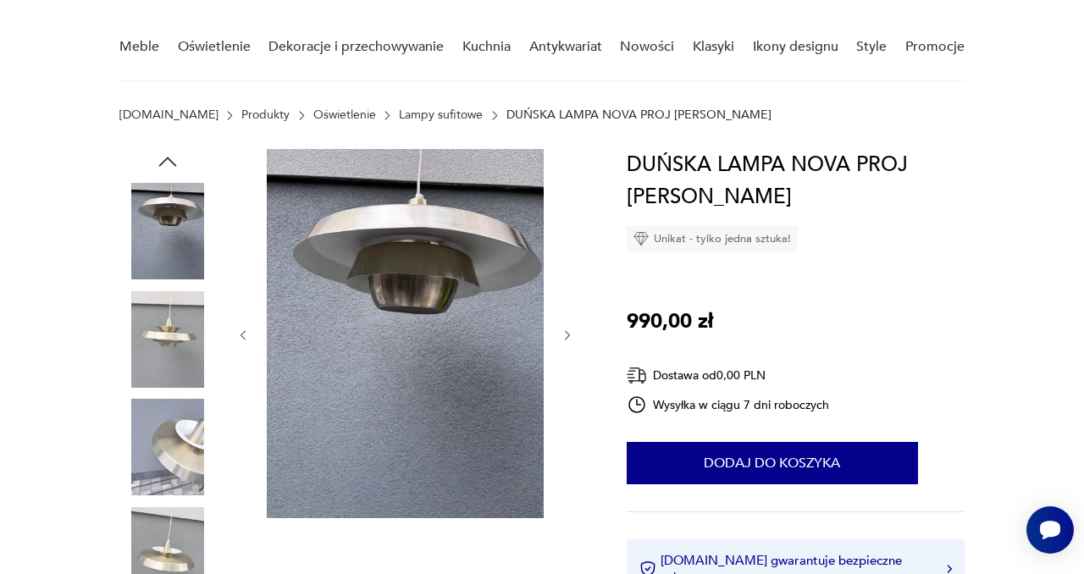
click at [565, 330] on icon "button" at bounding box center [567, 335] width 14 height 14
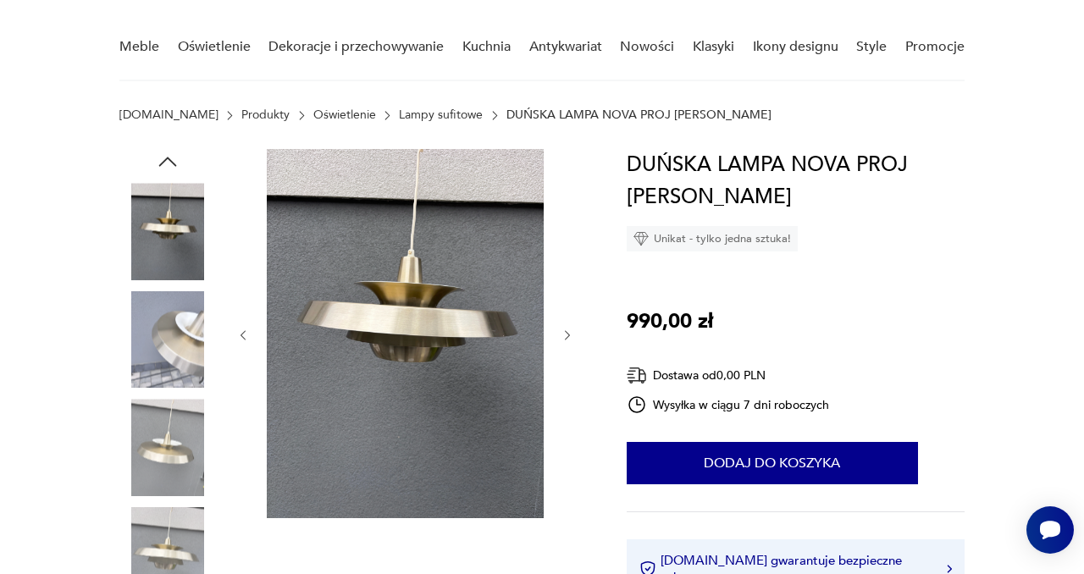
click at [565, 330] on icon "button" at bounding box center [567, 335] width 14 height 14
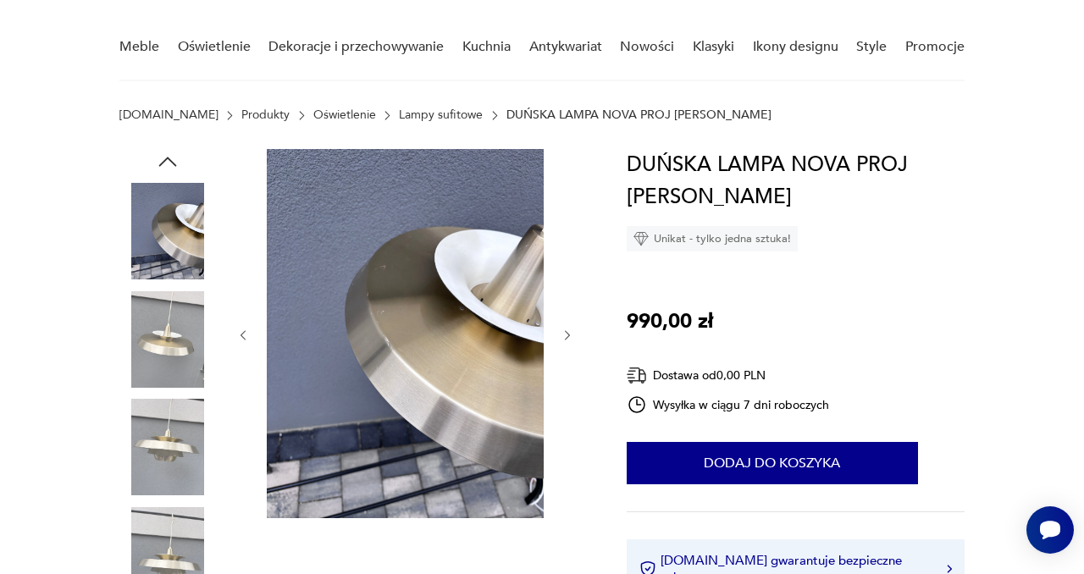
click at [565, 330] on icon "button" at bounding box center [567, 335] width 14 height 14
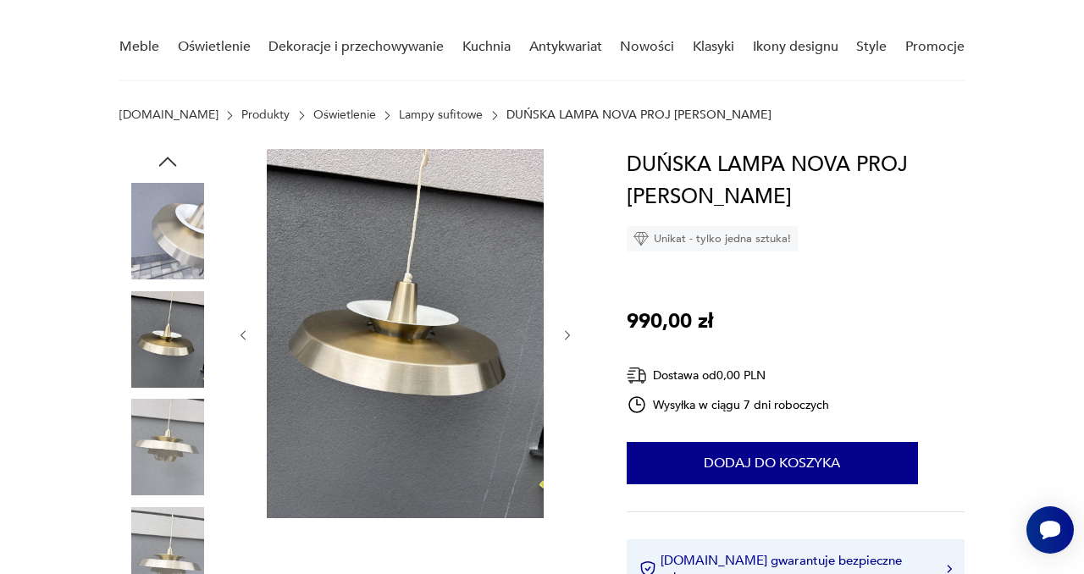
click at [565, 330] on icon "button" at bounding box center [567, 335] width 14 height 14
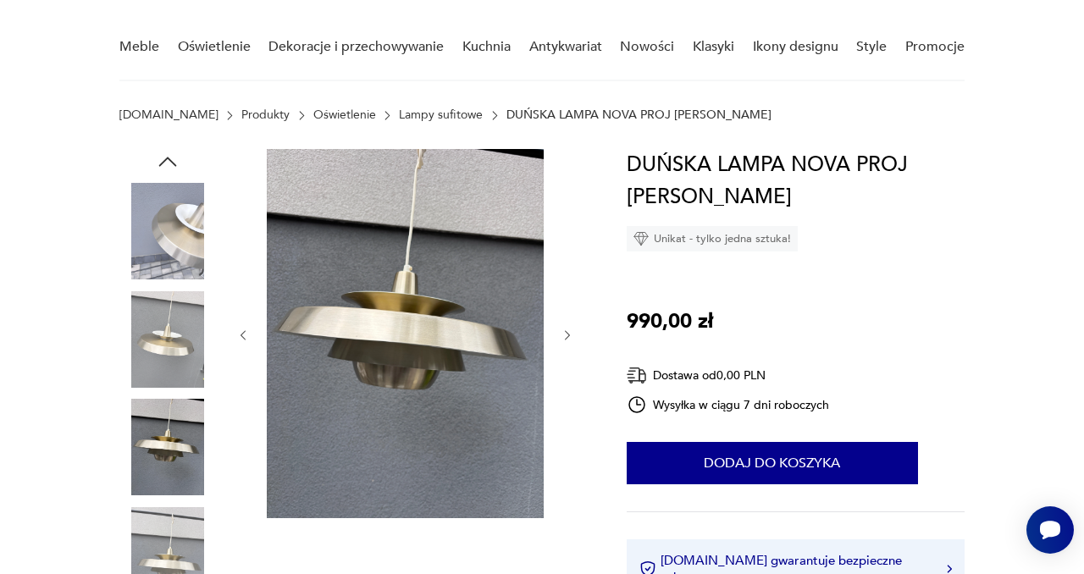
click at [565, 330] on icon "button" at bounding box center [567, 335] width 14 height 14
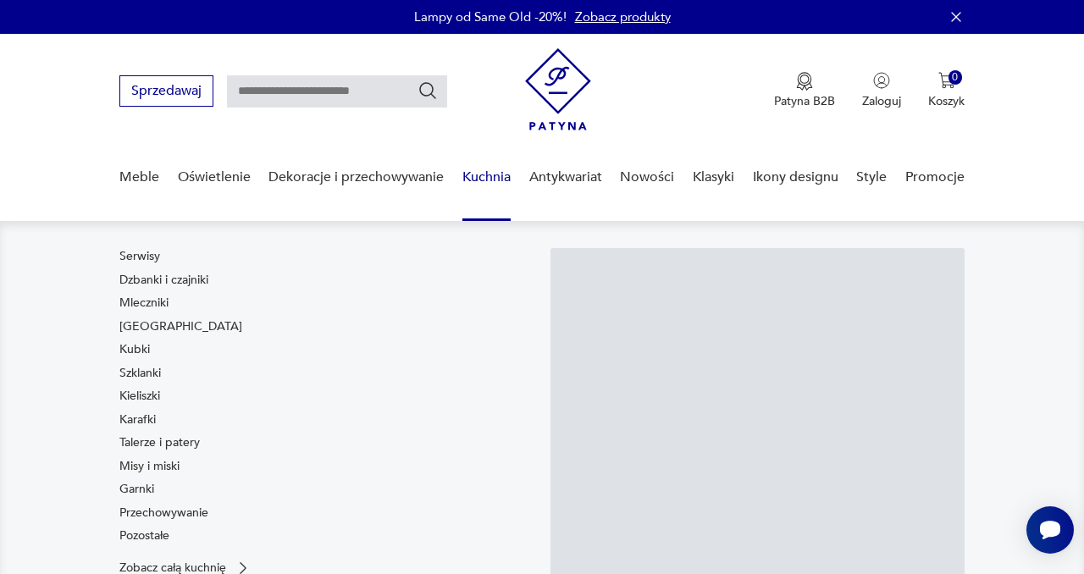
scroll to position [108, 0]
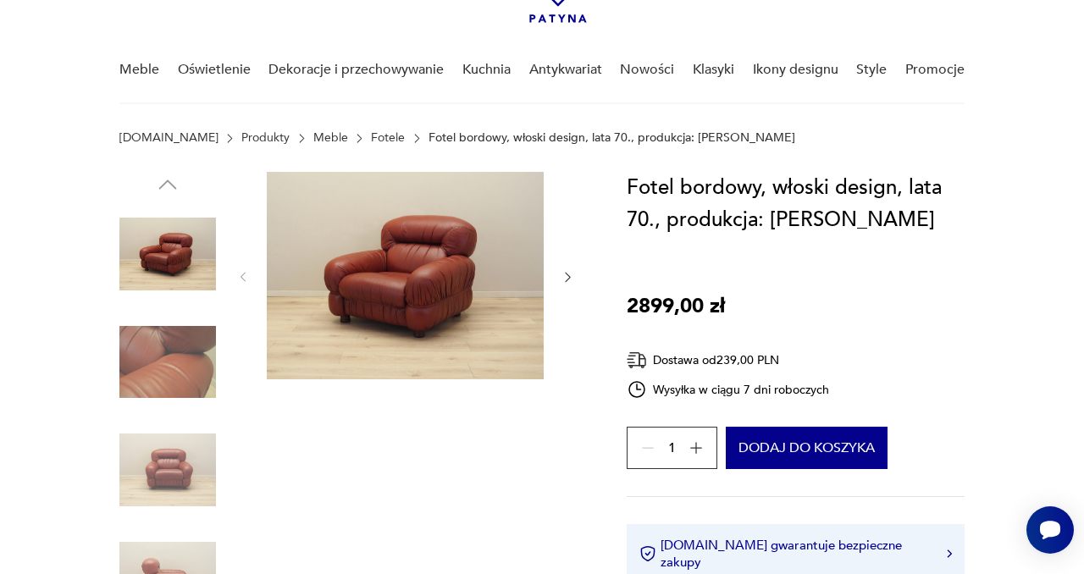
click at [570, 274] on icon "button" at bounding box center [567, 277] width 14 height 14
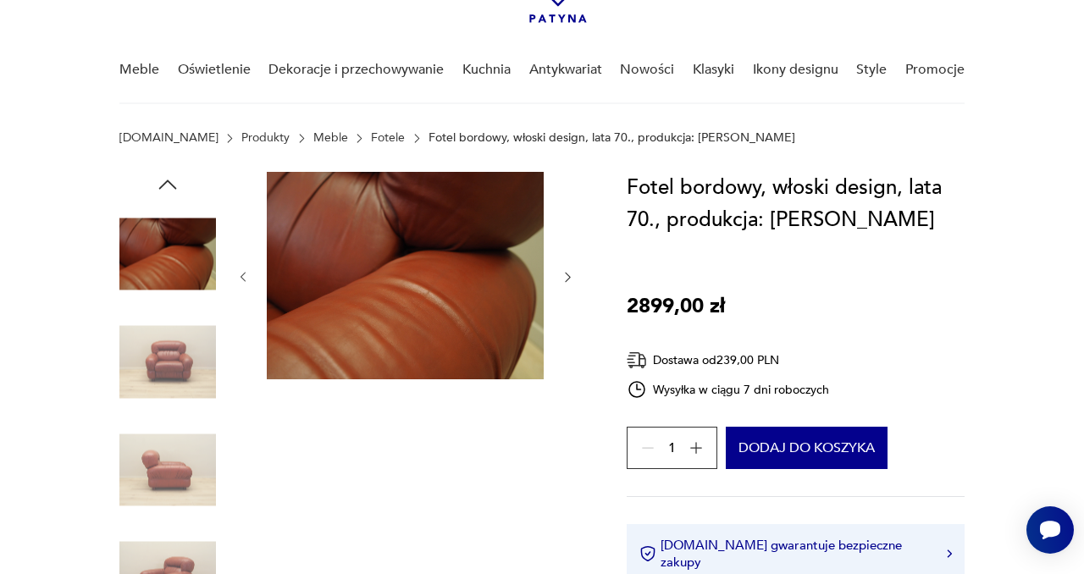
click at [570, 274] on icon "button" at bounding box center [567, 277] width 14 height 14
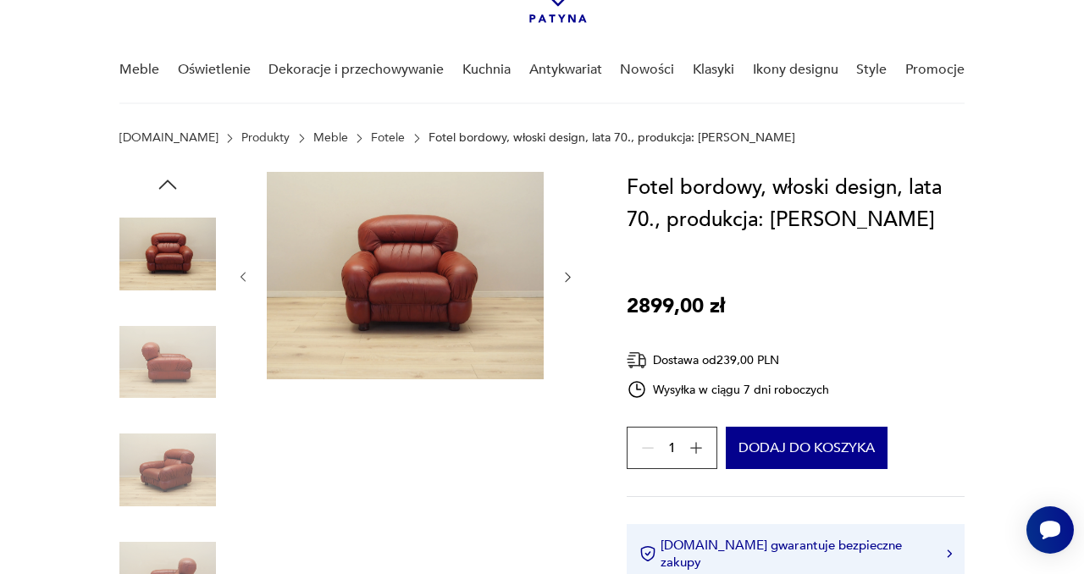
click at [569, 274] on icon "button" at bounding box center [567, 277] width 14 height 14
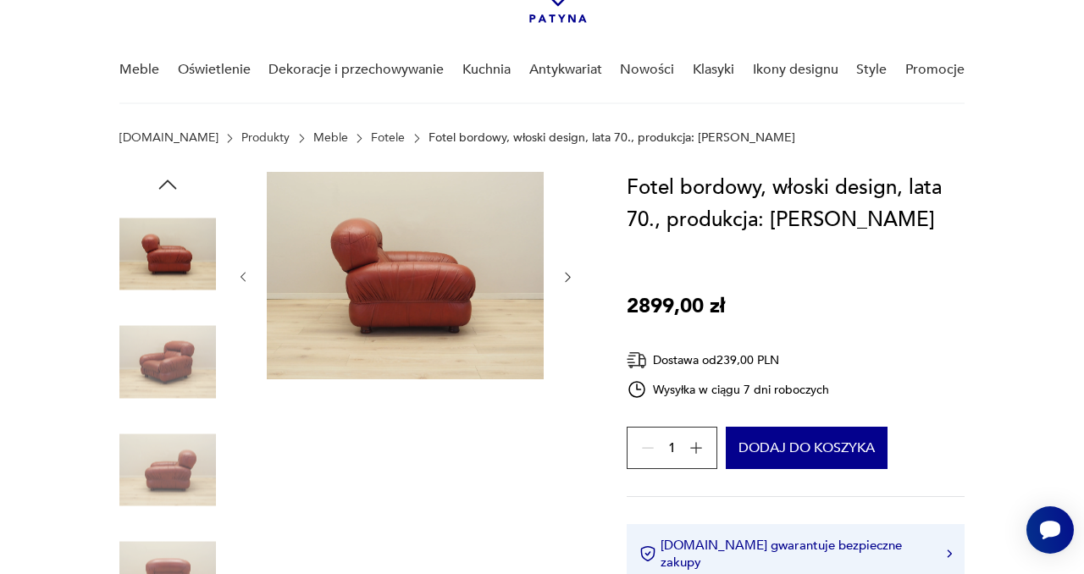
click at [569, 274] on icon "button" at bounding box center [567, 277] width 14 height 14
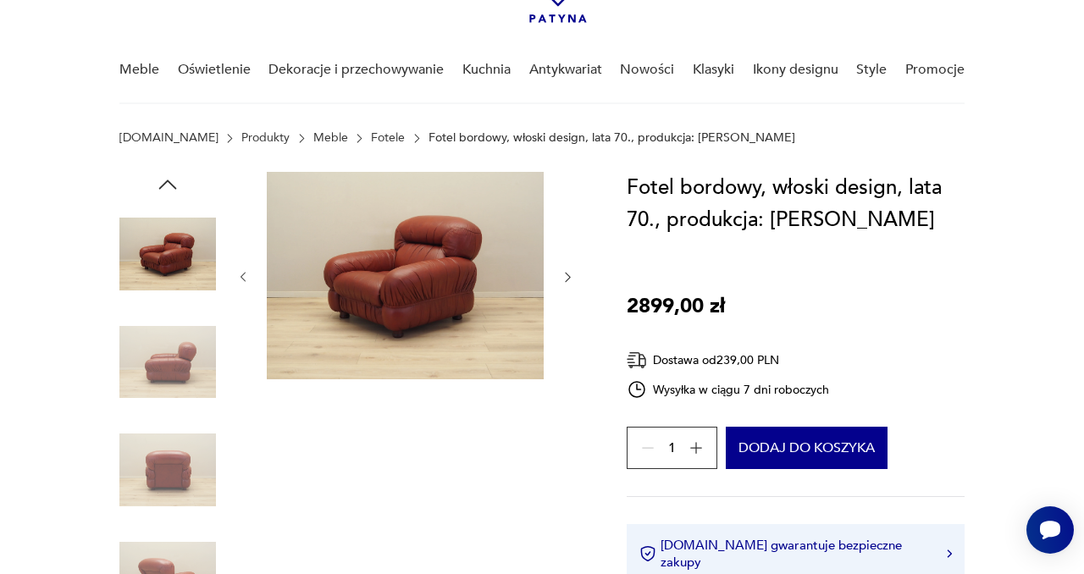
click at [569, 274] on icon "button" at bounding box center [567, 277] width 14 height 14
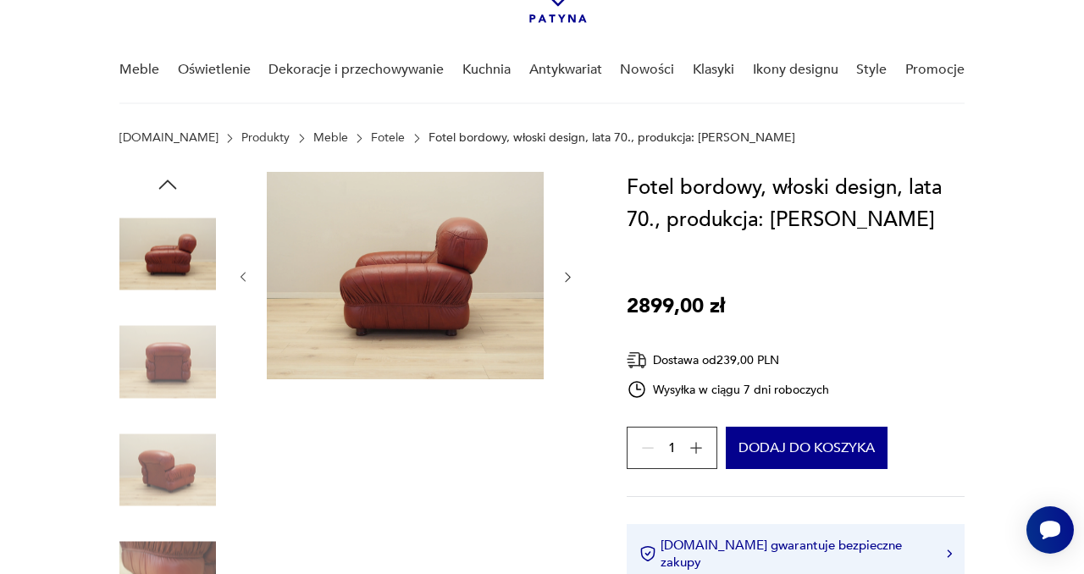
click at [569, 274] on icon "button" at bounding box center [567, 277] width 14 height 14
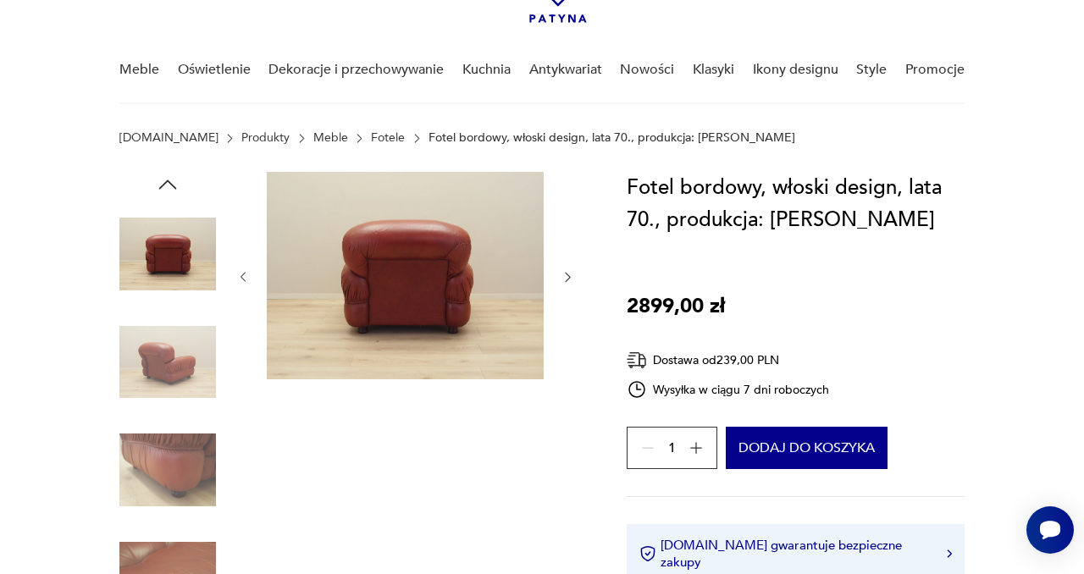
click at [570, 274] on icon "button" at bounding box center [567, 277] width 14 height 14
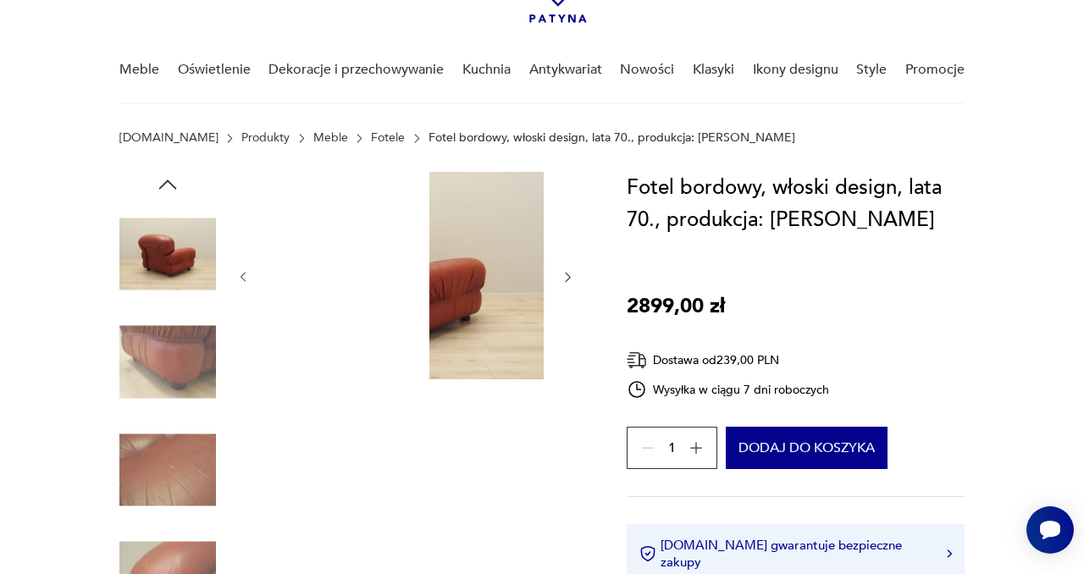
click at [570, 274] on icon "button" at bounding box center [567, 277] width 14 height 14
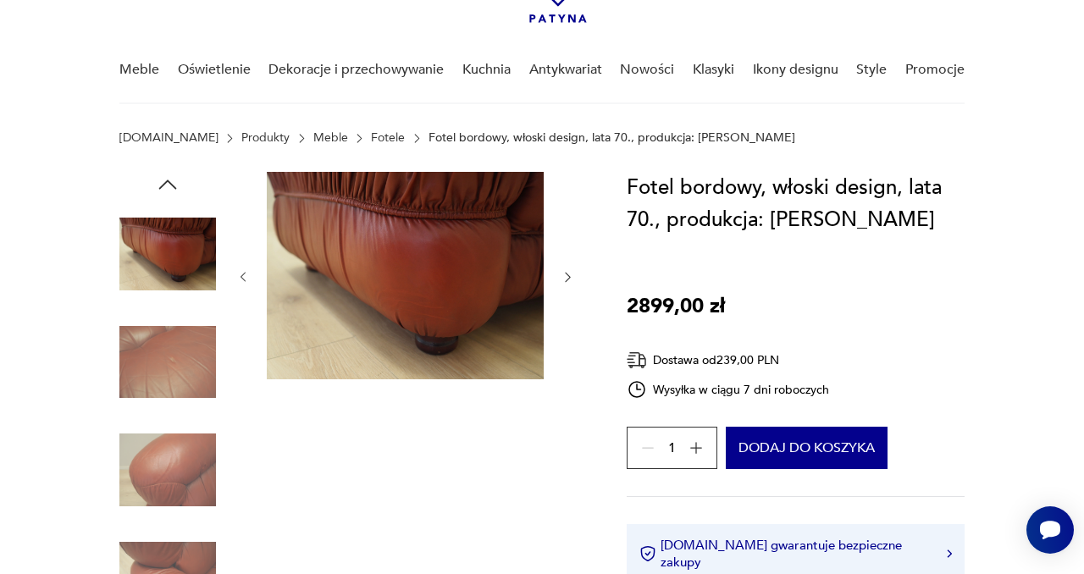
click at [570, 274] on icon "button" at bounding box center [567, 277] width 14 height 14
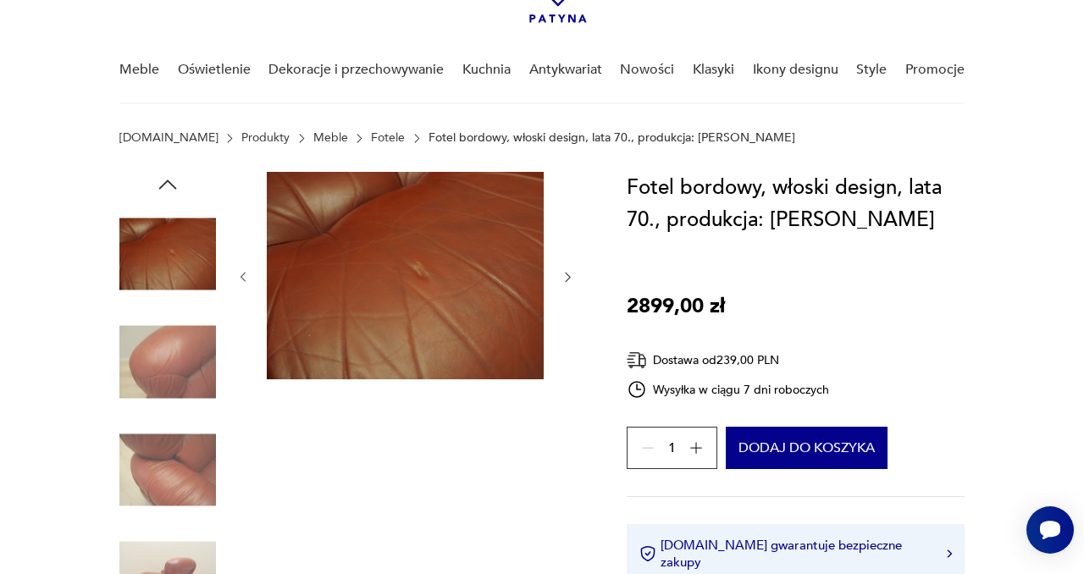
click at [570, 274] on icon "button" at bounding box center [567, 277] width 14 height 14
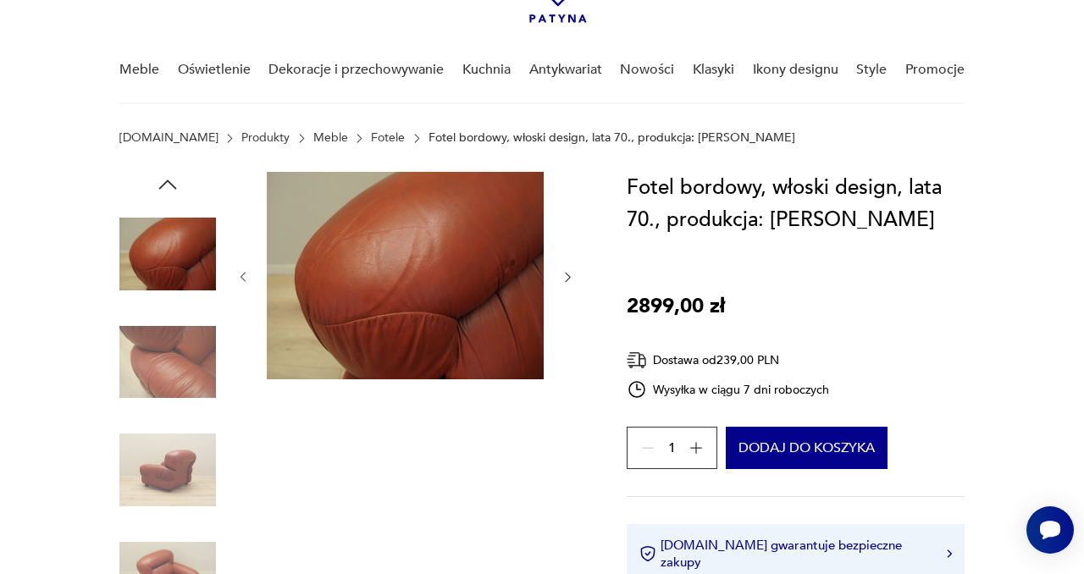
click at [570, 274] on icon "button" at bounding box center [567, 277] width 14 height 14
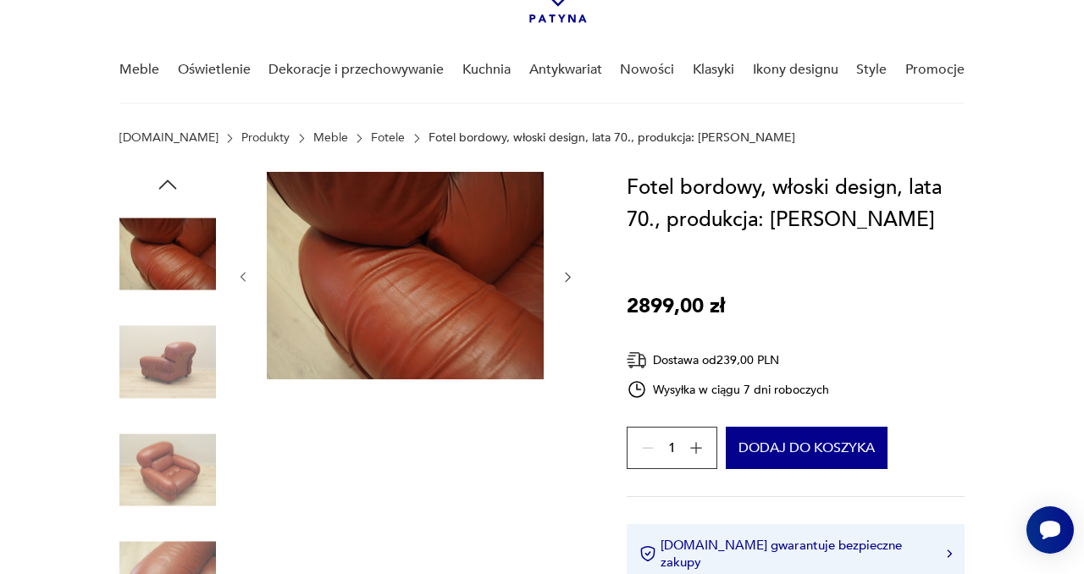
click at [570, 274] on icon "button" at bounding box center [567, 277] width 14 height 14
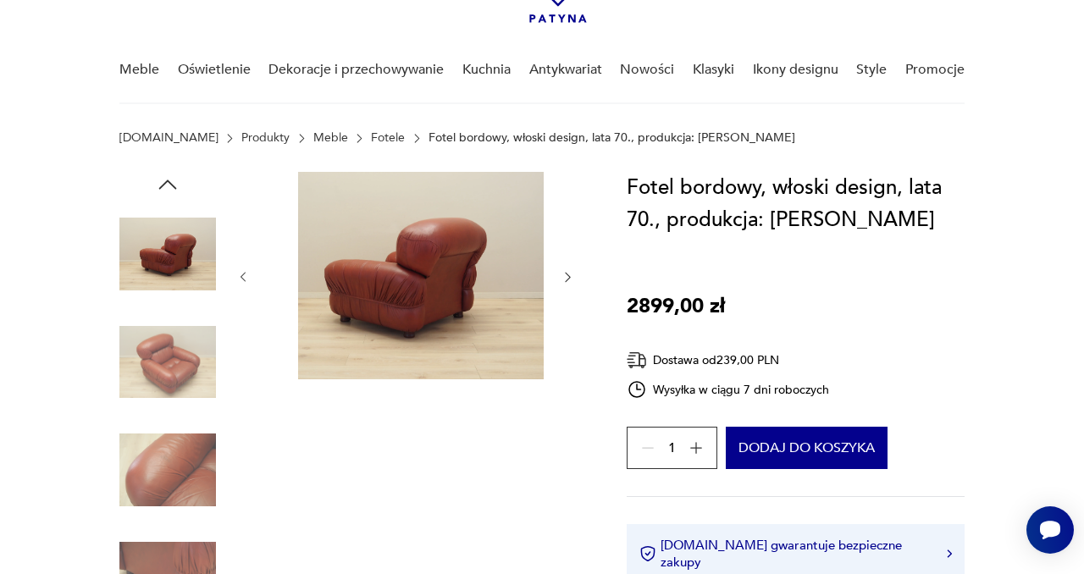
click at [570, 274] on icon "button" at bounding box center [567, 277] width 14 height 14
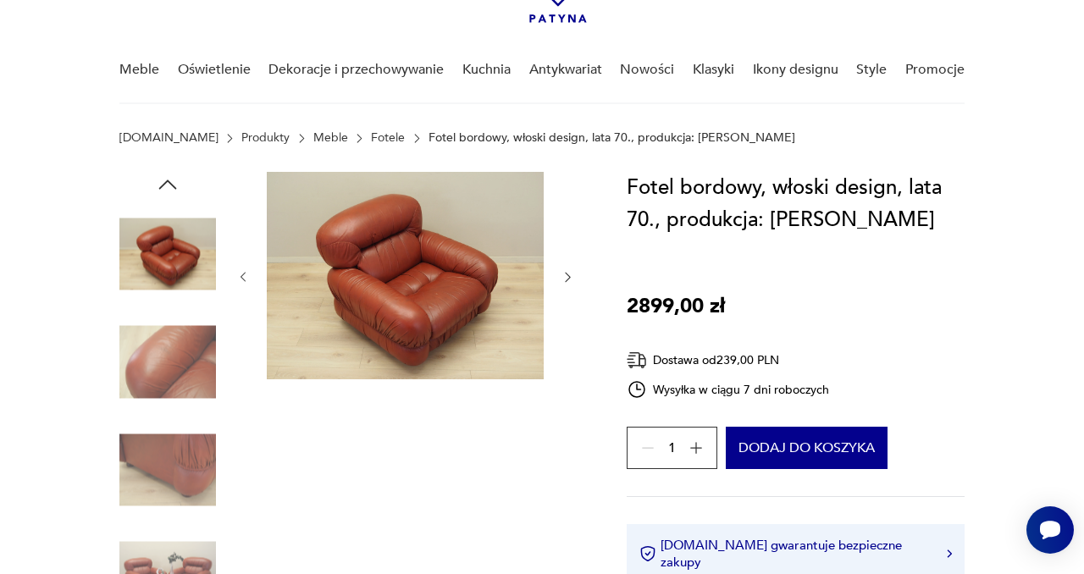
click at [570, 274] on icon "button" at bounding box center [567, 277] width 14 height 14
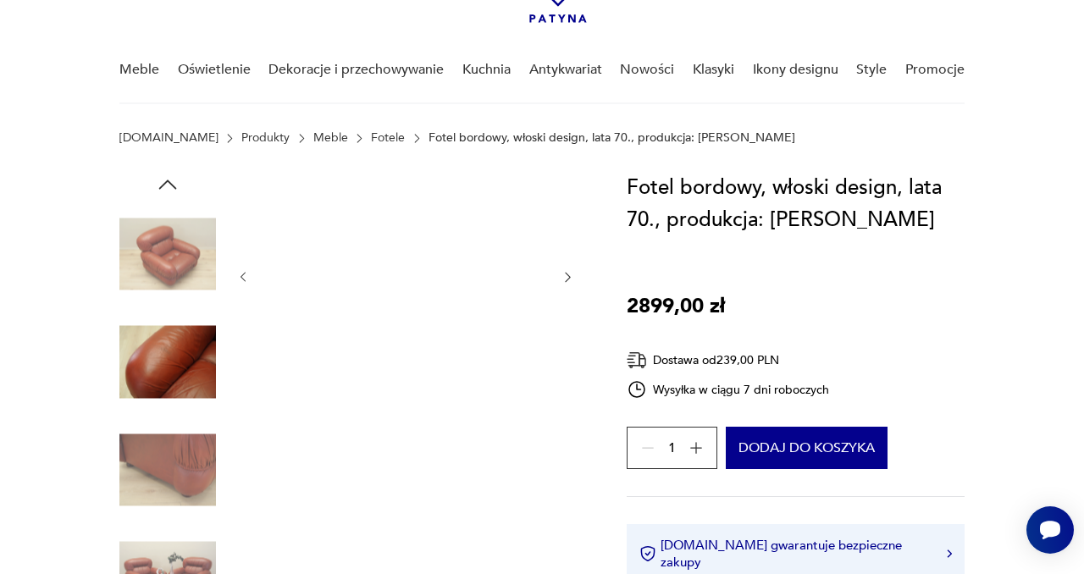
click at [570, 274] on icon "button" at bounding box center [567, 277] width 14 height 14
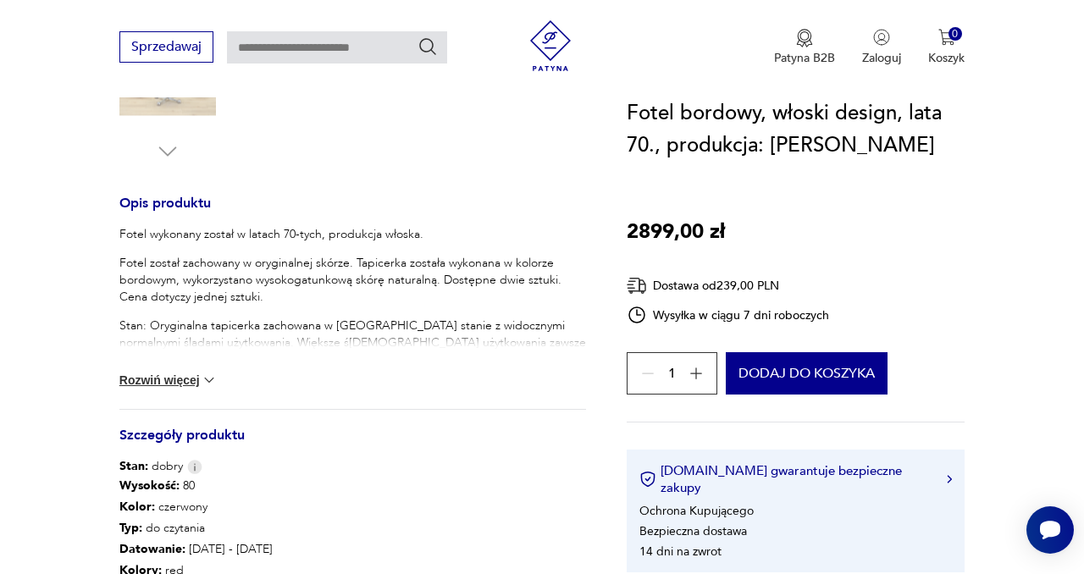
scroll to position [607, 0]
click at [168, 379] on button "Rozwiń więcej" at bounding box center [168, 379] width 98 height 17
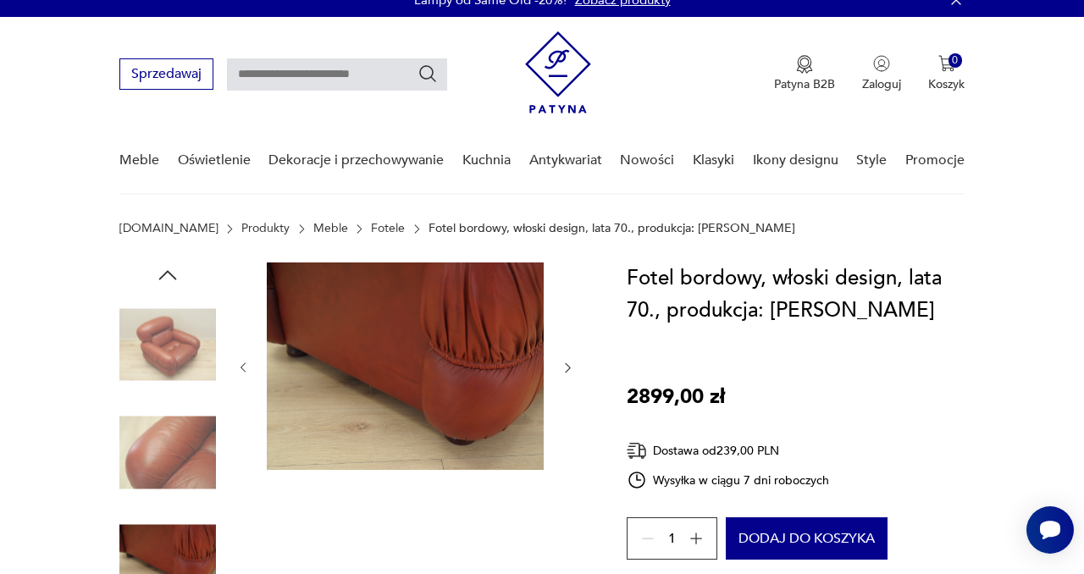
scroll to position [0, 0]
